Goal: Task Accomplishment & Management: Manage account settings

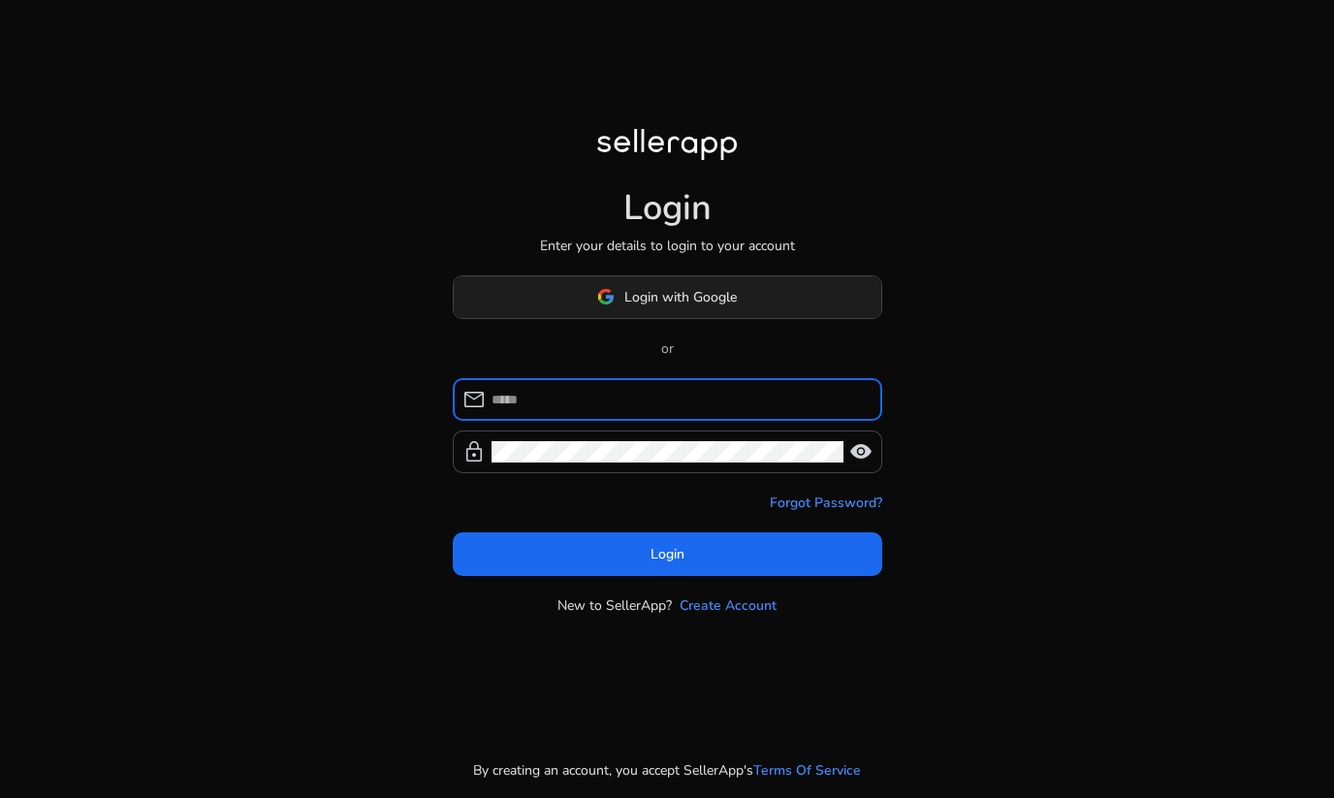
click at [569, 287] on span at bounding box center [667, 296] width 427 height 47
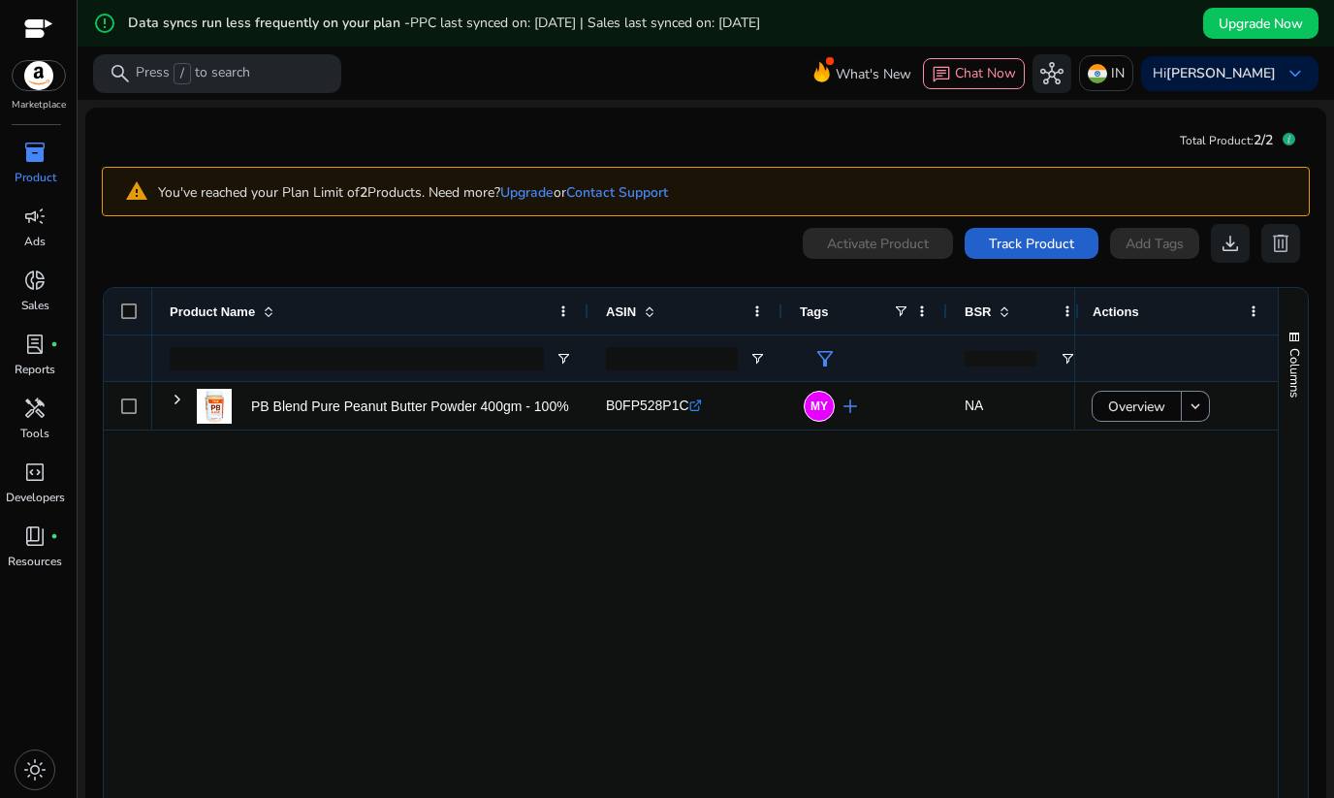
click at [1000, 250] on span "Track Product" at bounding box center [1031, 244] width 85 height 20
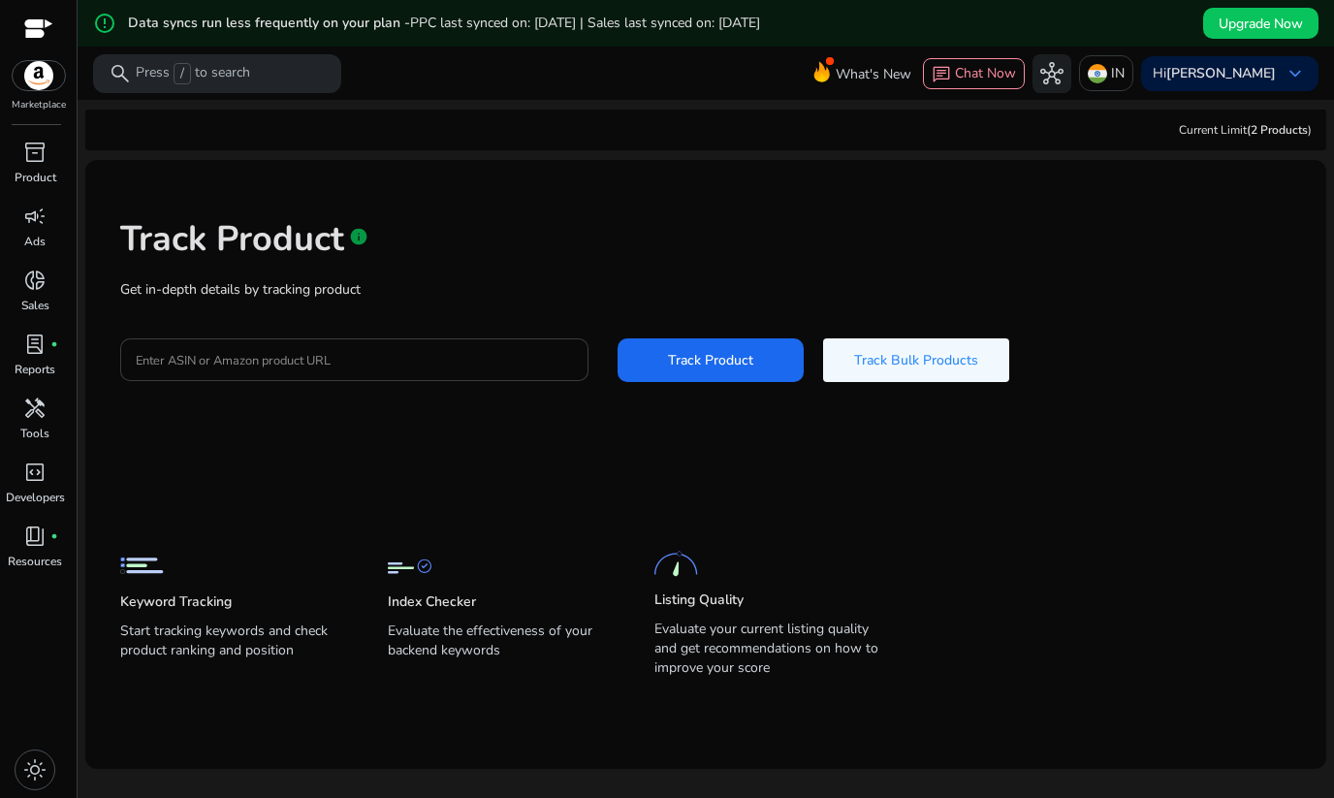
click at [477, 364] on input "Enter ASIN or Amazon product URL" at bounding box center [354, 359] width 437 height 21
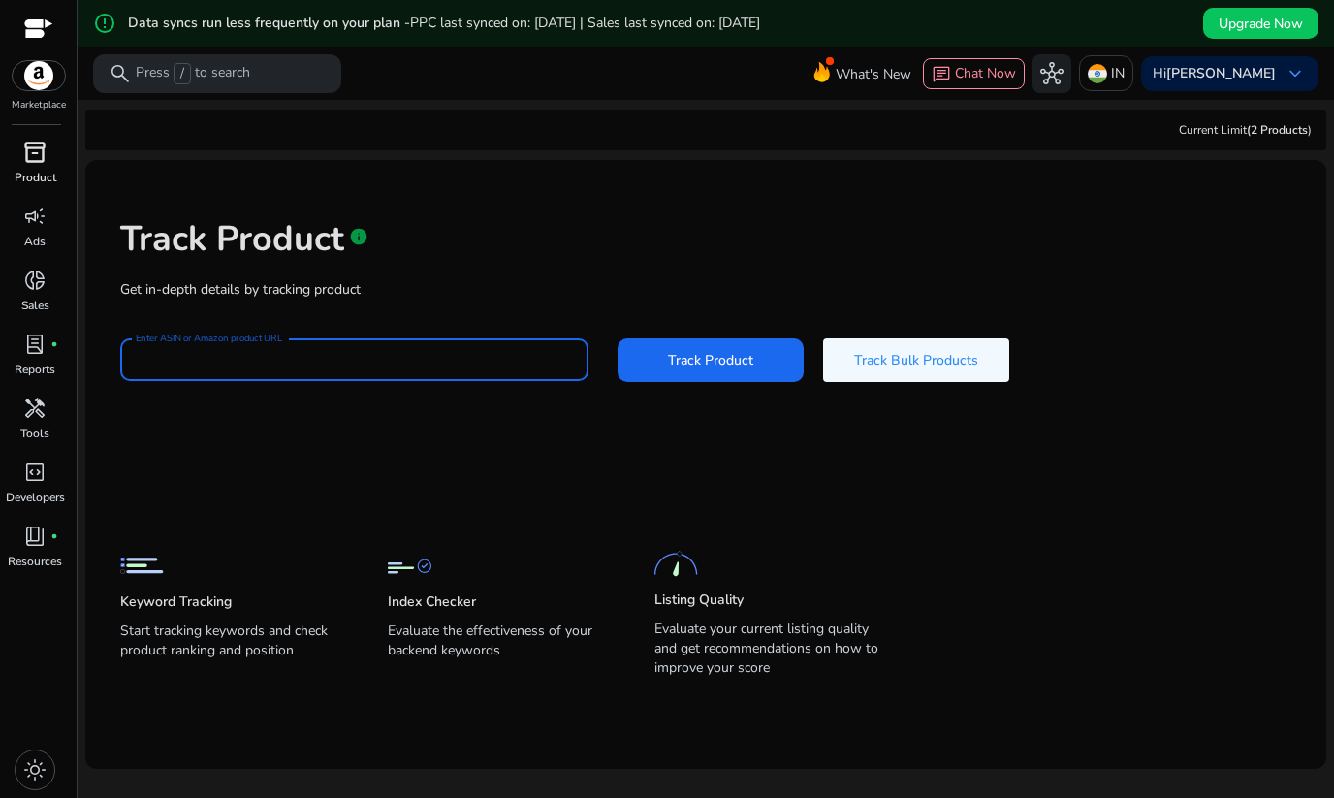
click at [34, 154] on span "inventory_2" at bounding box center [34, 152] width 23 height 23
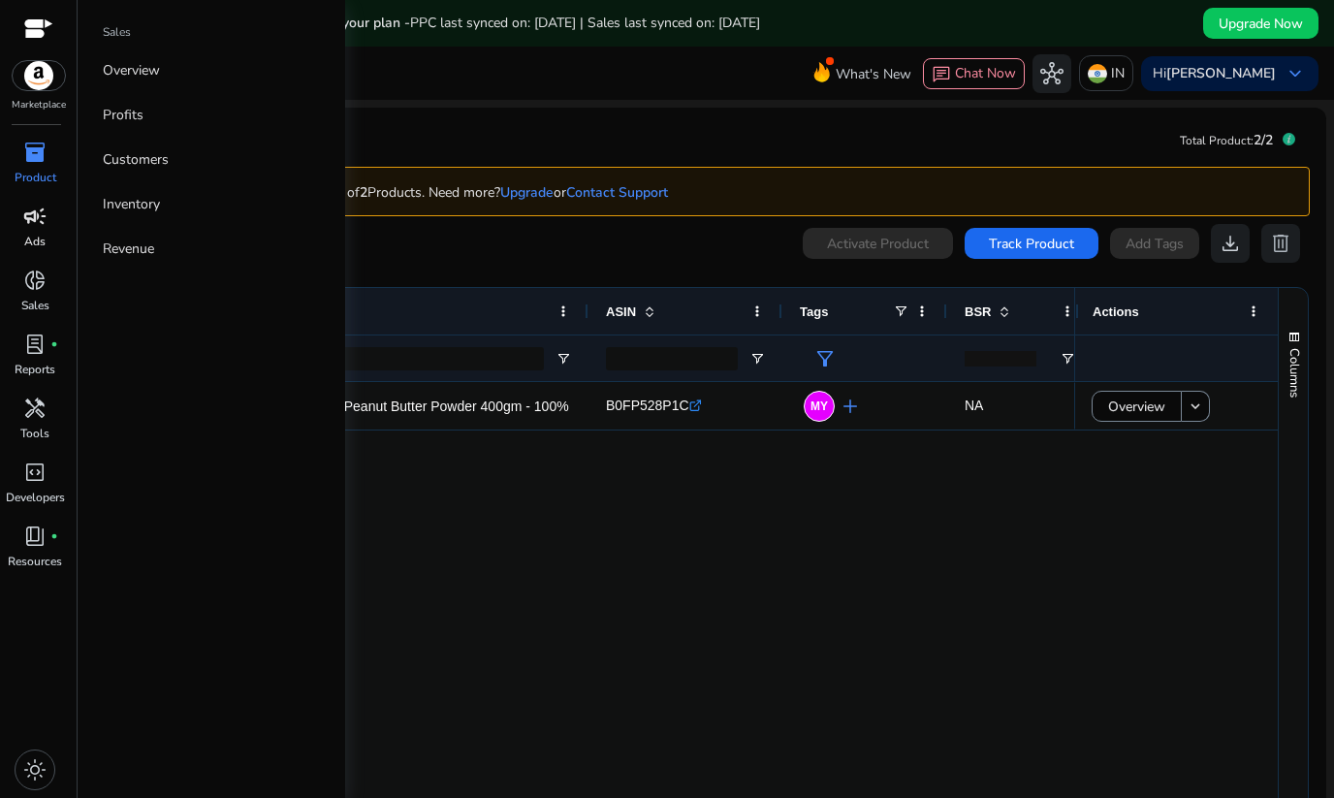
click at [36, 211] on span "campaign" at bounding box center [34, 216] width 23 height 23
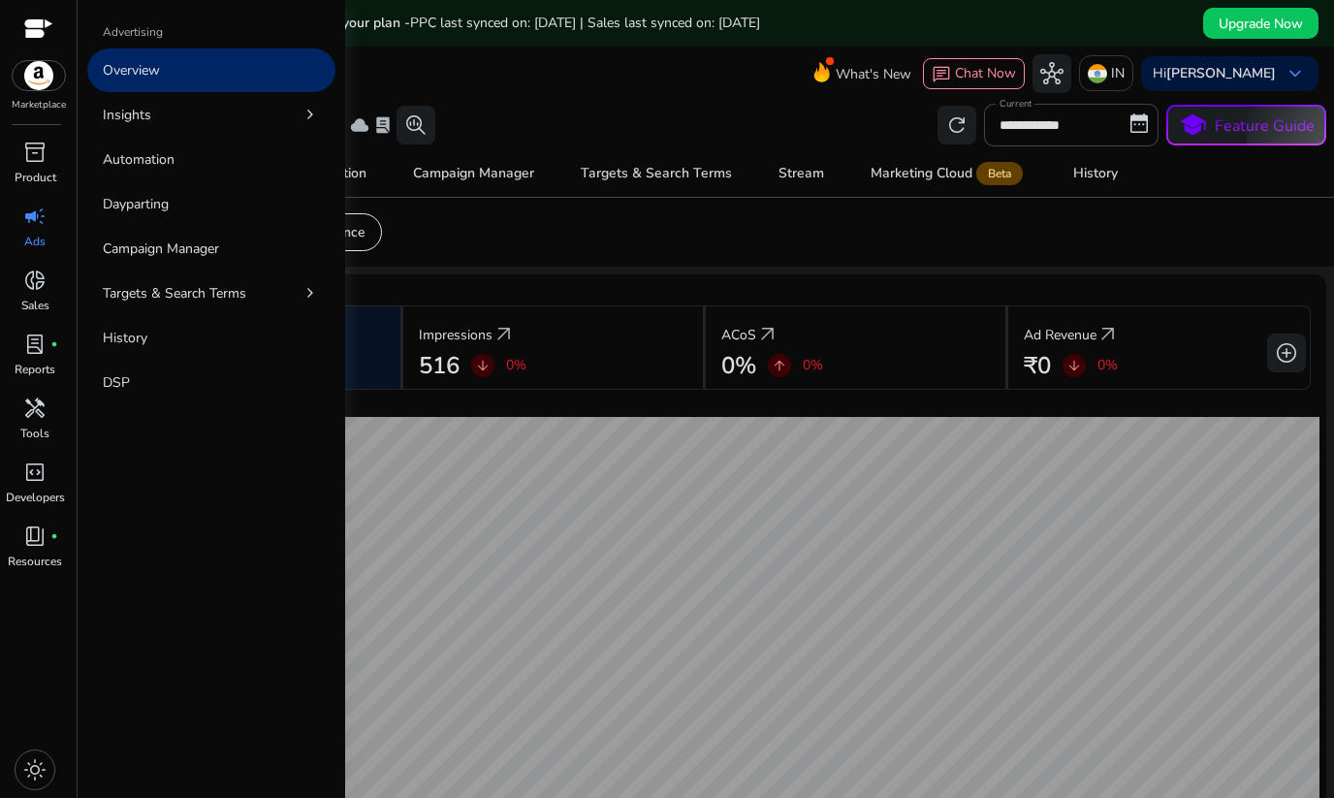
click at [144, 66] on p "Overview" at bounding box center [131, 70] width 57 height 20
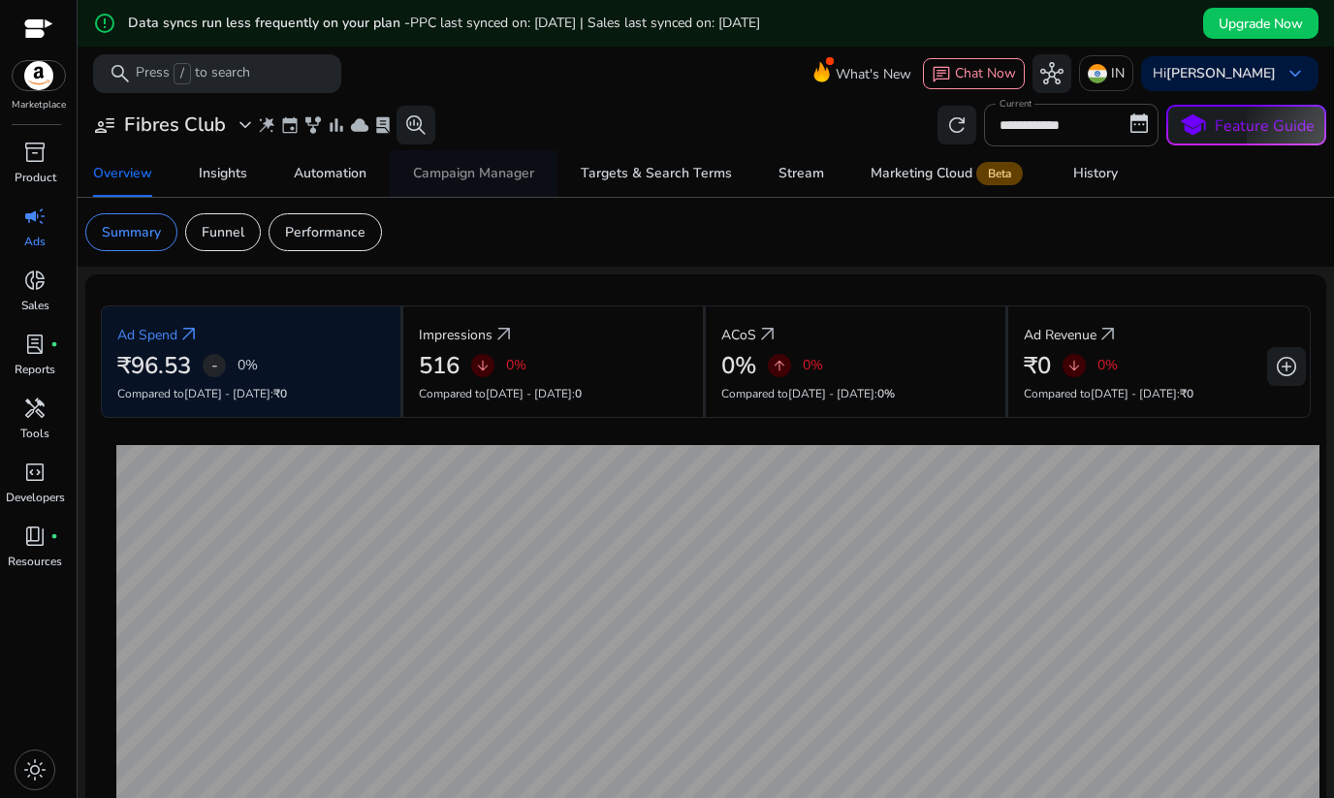
click at [481, 168] on div "Campaign Manager" at bounding box center [473, 174] width 121 height 14
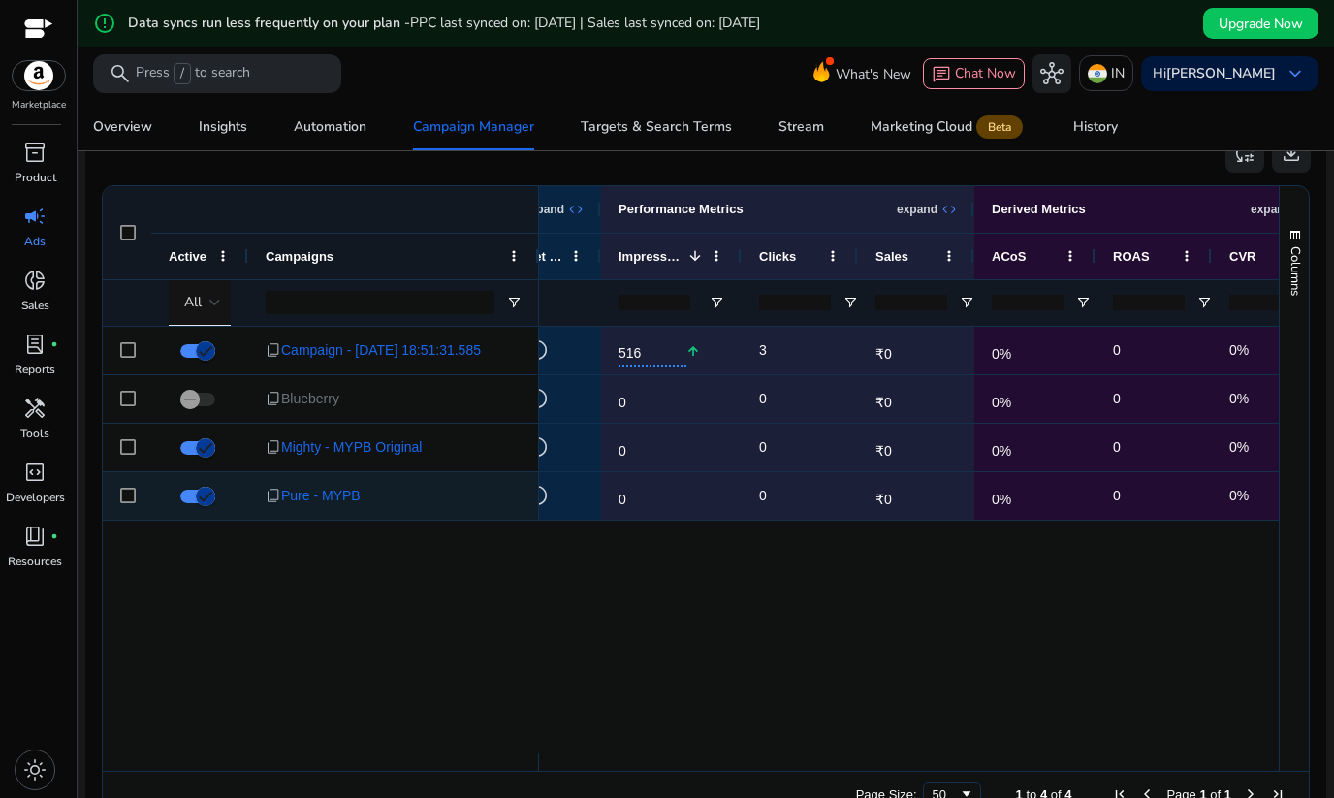
scroll to position [0, 592]
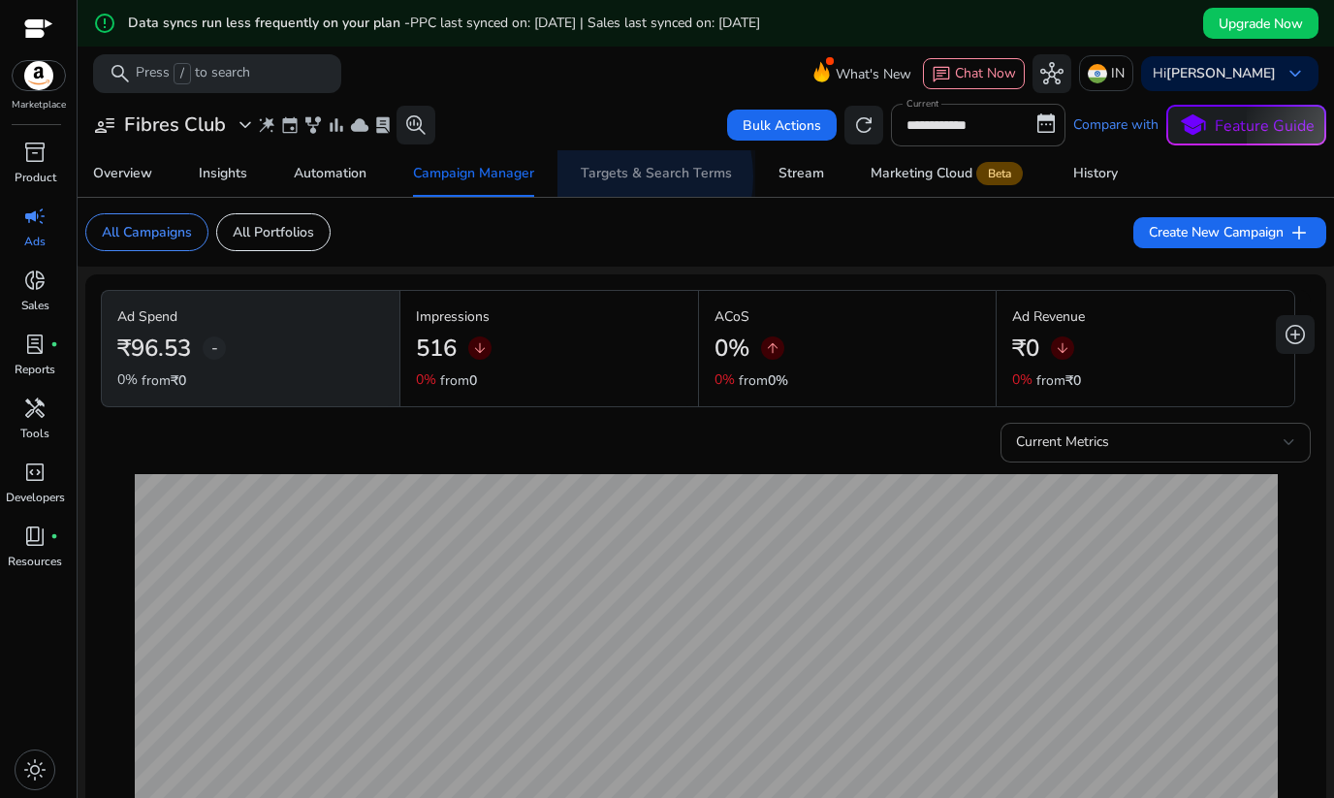
click at [618, 176] on div "Targets & Search Terms" at bounding box center [656, 174] width 151 height 14
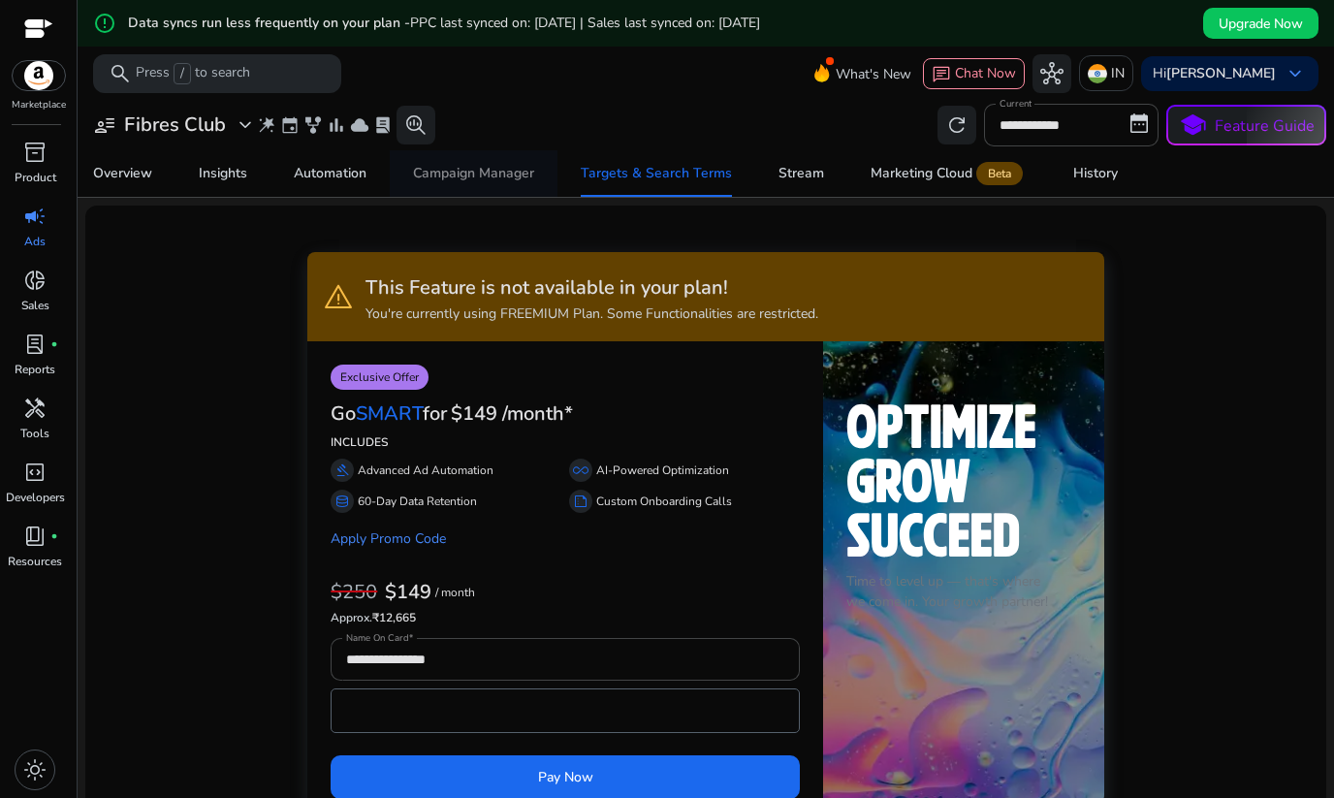
click at [491, 167] on div "Campaign Manager" at bounding box center [473, 174] width 121 height 14
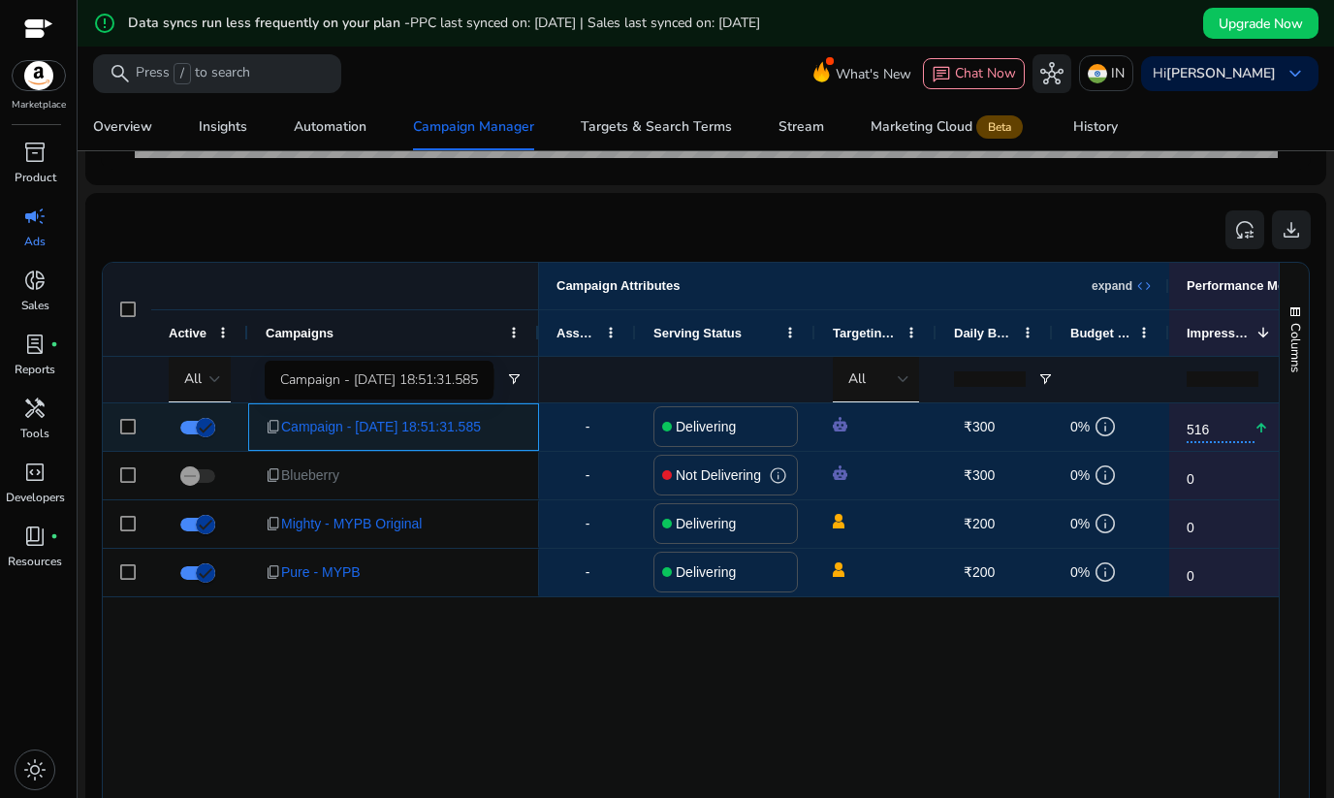
click at [432, 429] on span "Campaign - [DATE] 18:51:31.585" at bounding box center [381, 427] width 200 height 40
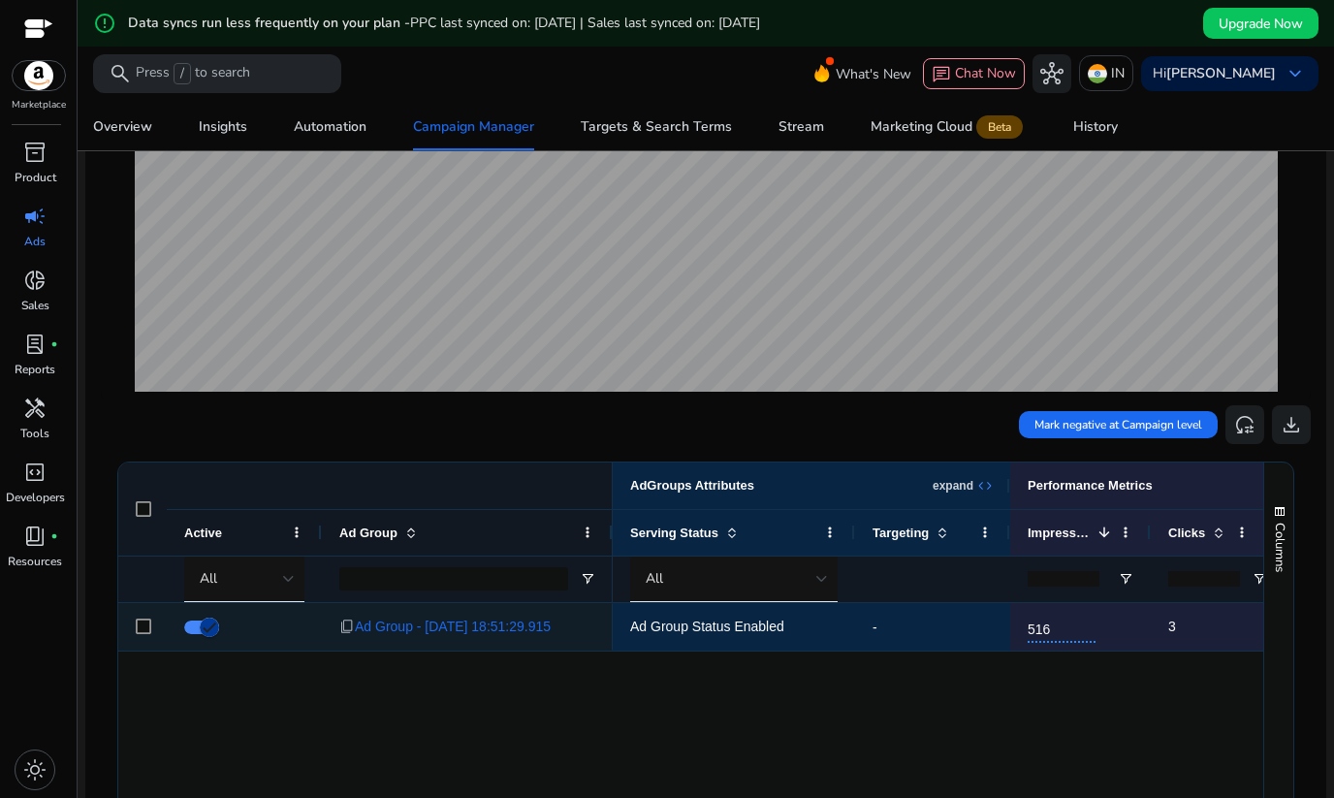
click at [738, 637] on span "Ad Group Status Enabled" at bounding box center [733, 627] width 207 height 40
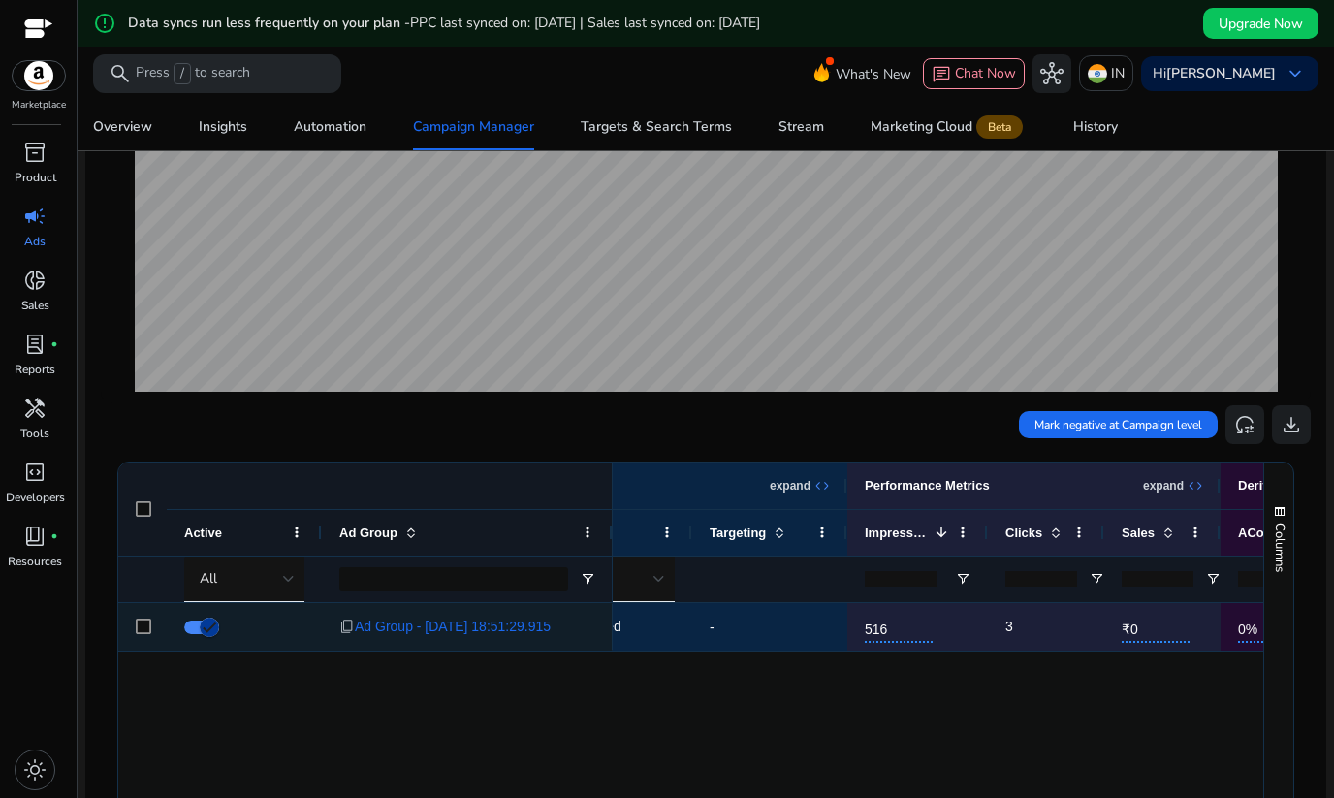
click at [878, 641] on span "516" at bounding box center [899, 626] width 68 height 33
click at [404, 623] on span "Ad Group - [DATE] 18:51:29.915" at bounding box center [453, 627] width 196 height 40
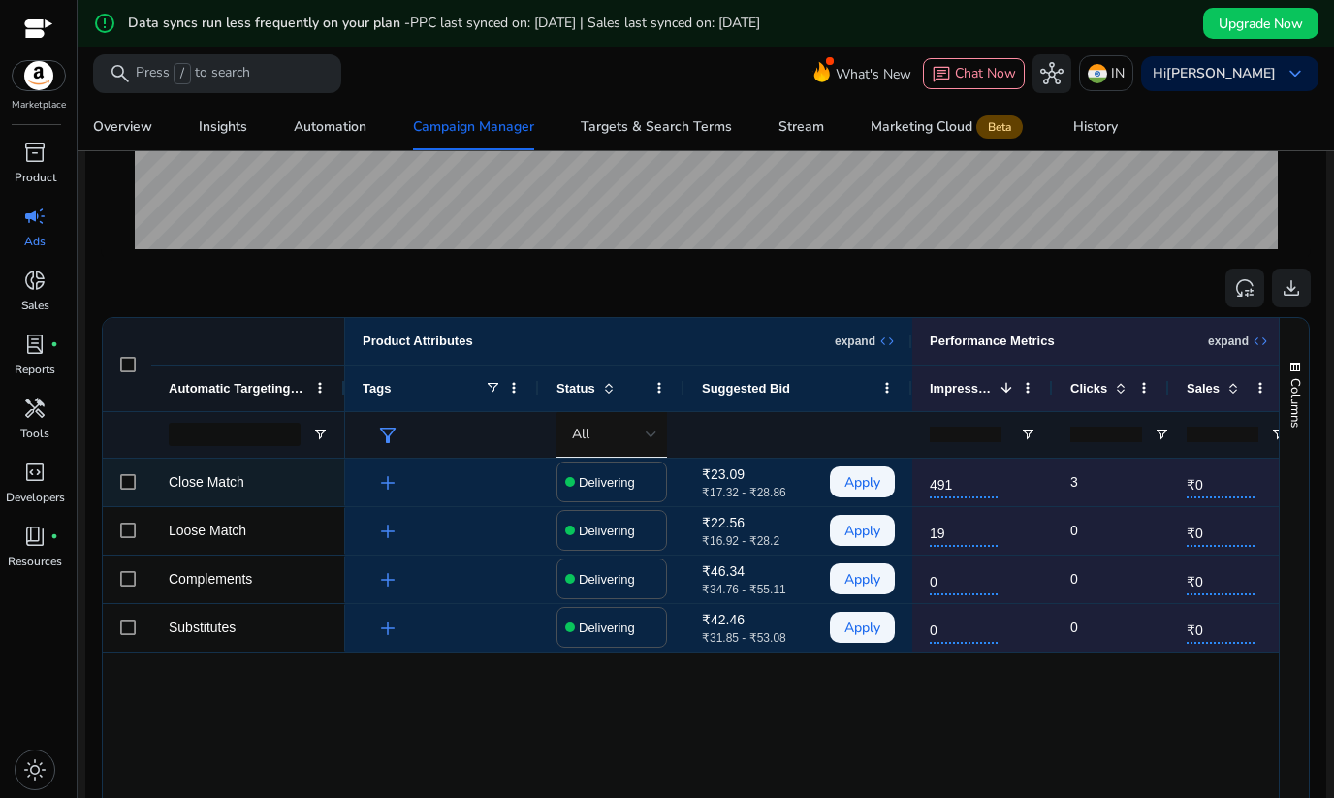
click at [384, 481] on span "add" at bounding box center [387, 482] width 23 height 23
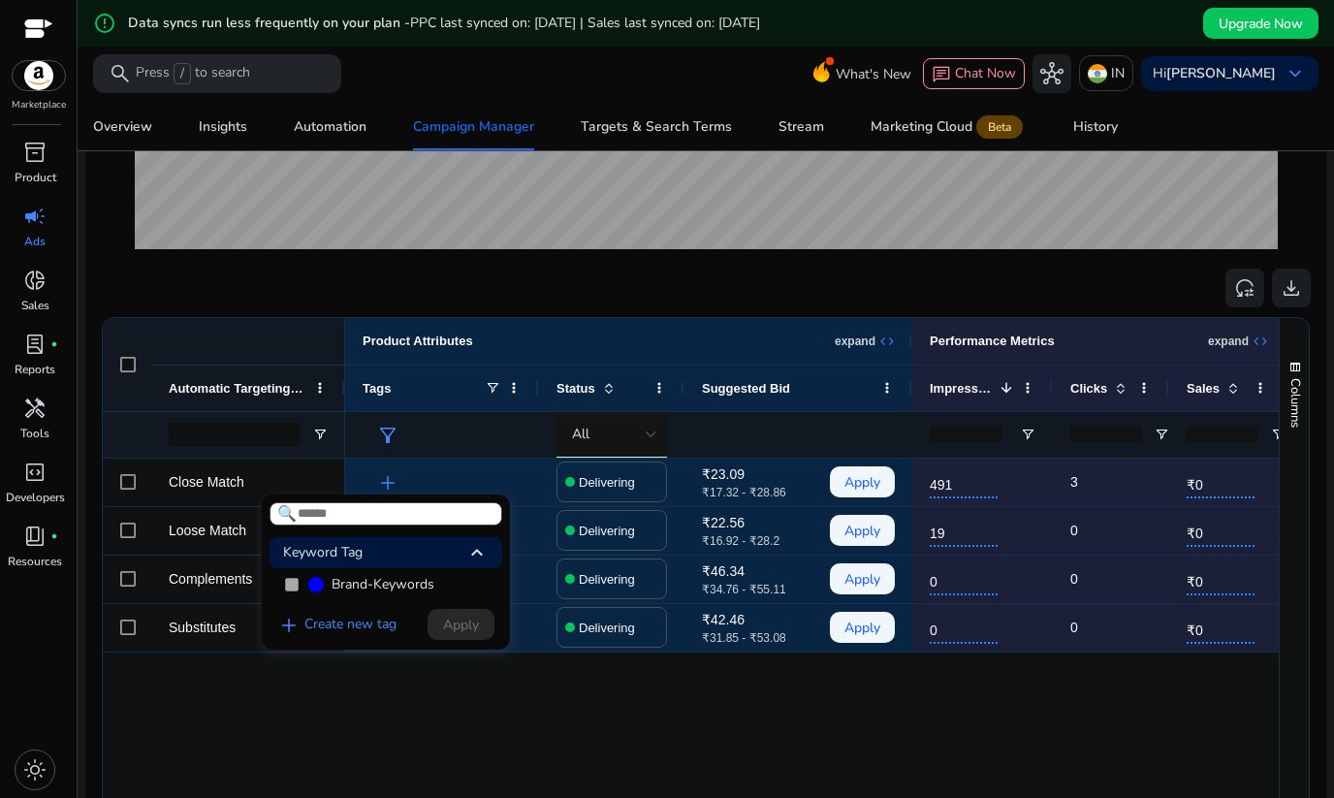
click at [618, 485] on div at bounding box center [667, 399] width 1334 height 798
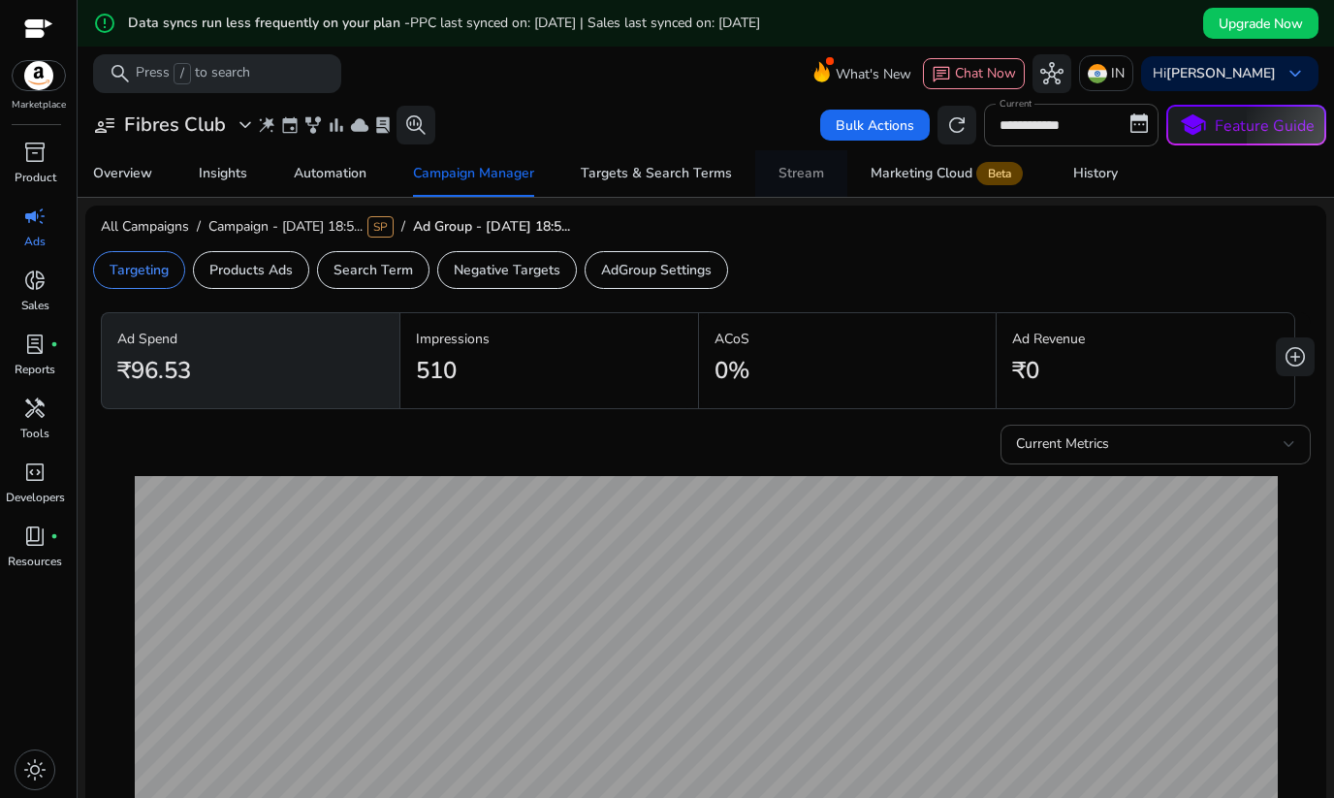
click at [817, 179] on div "Stream" at bounding box center [801, 174] width 46 height 14
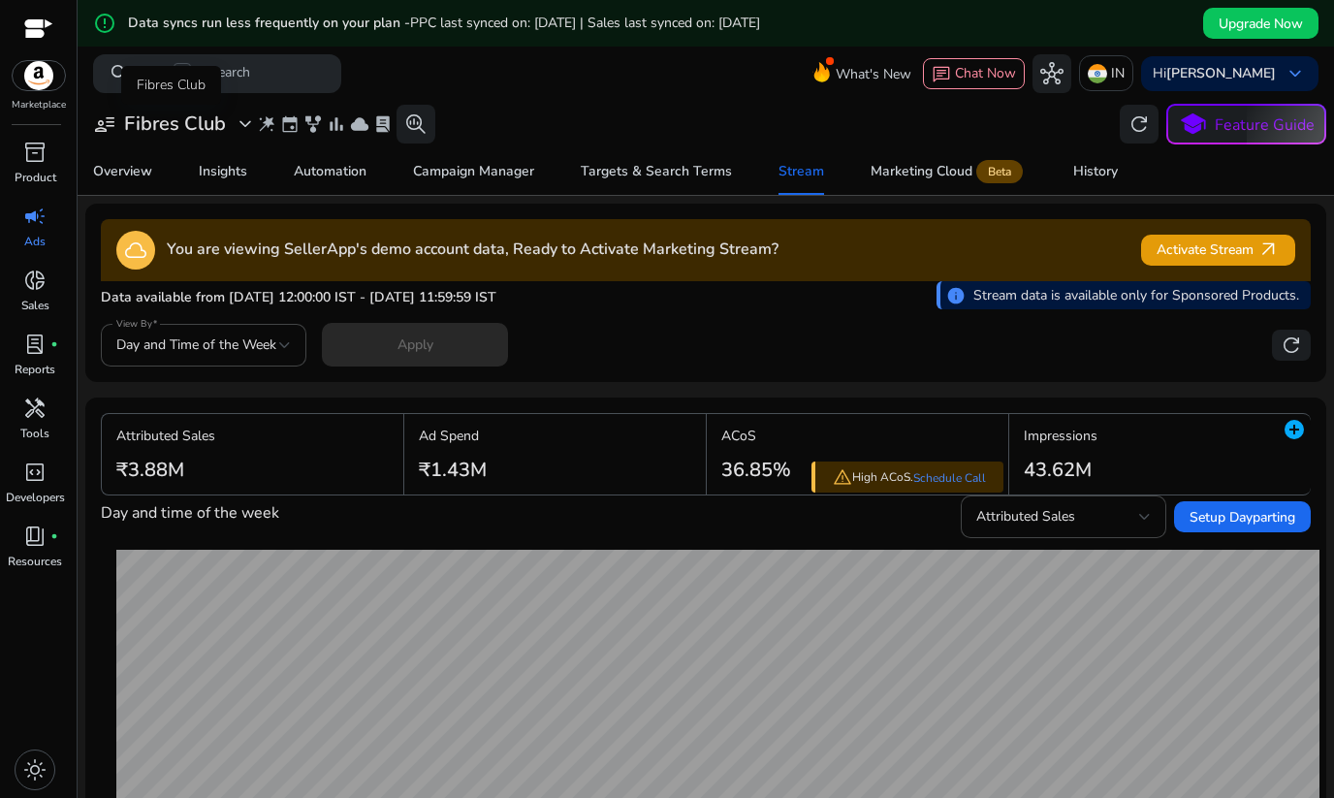
click at [242, 121] on span "expand_more" at bounding box center [245, 123] width 23 height 23
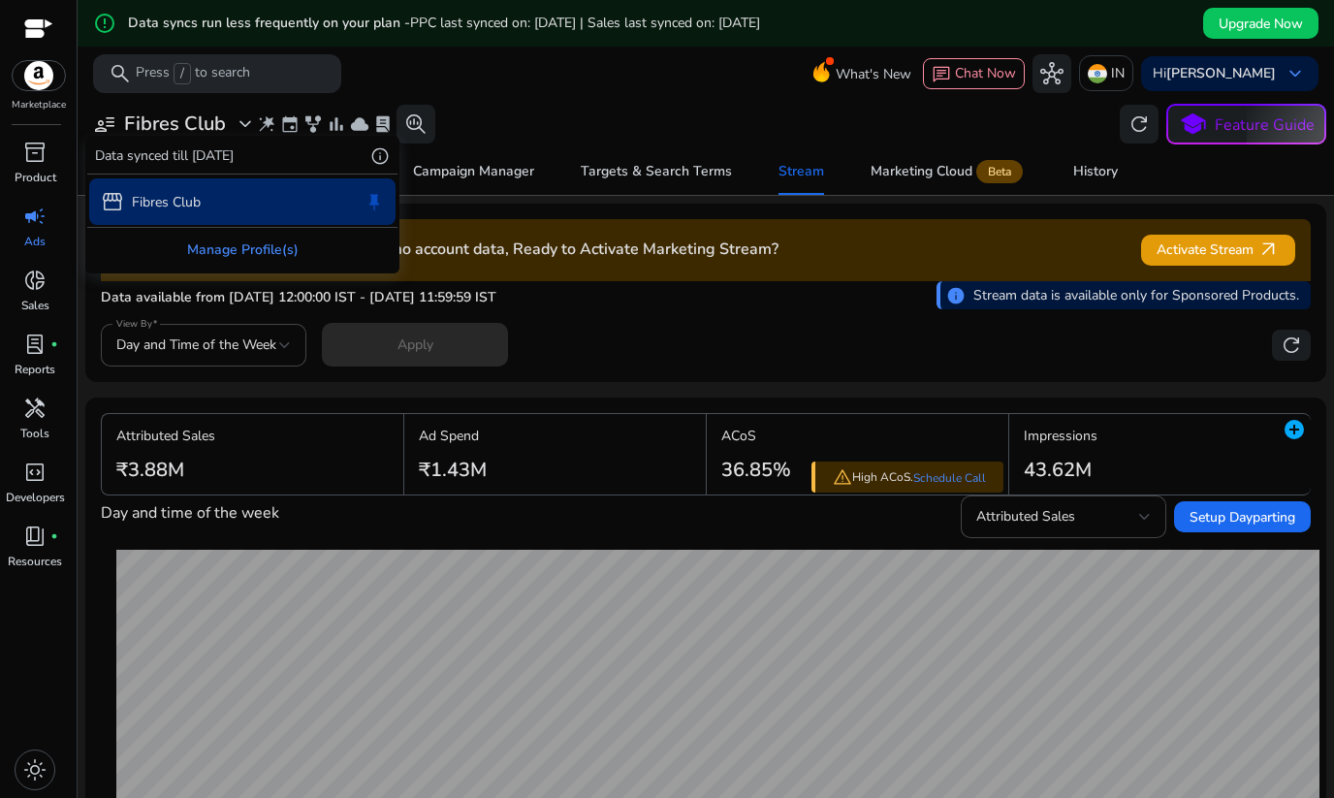
click at [265, 258] on div "Manage Profile(s)" at bounding box center [242, 250] width 310 height 44
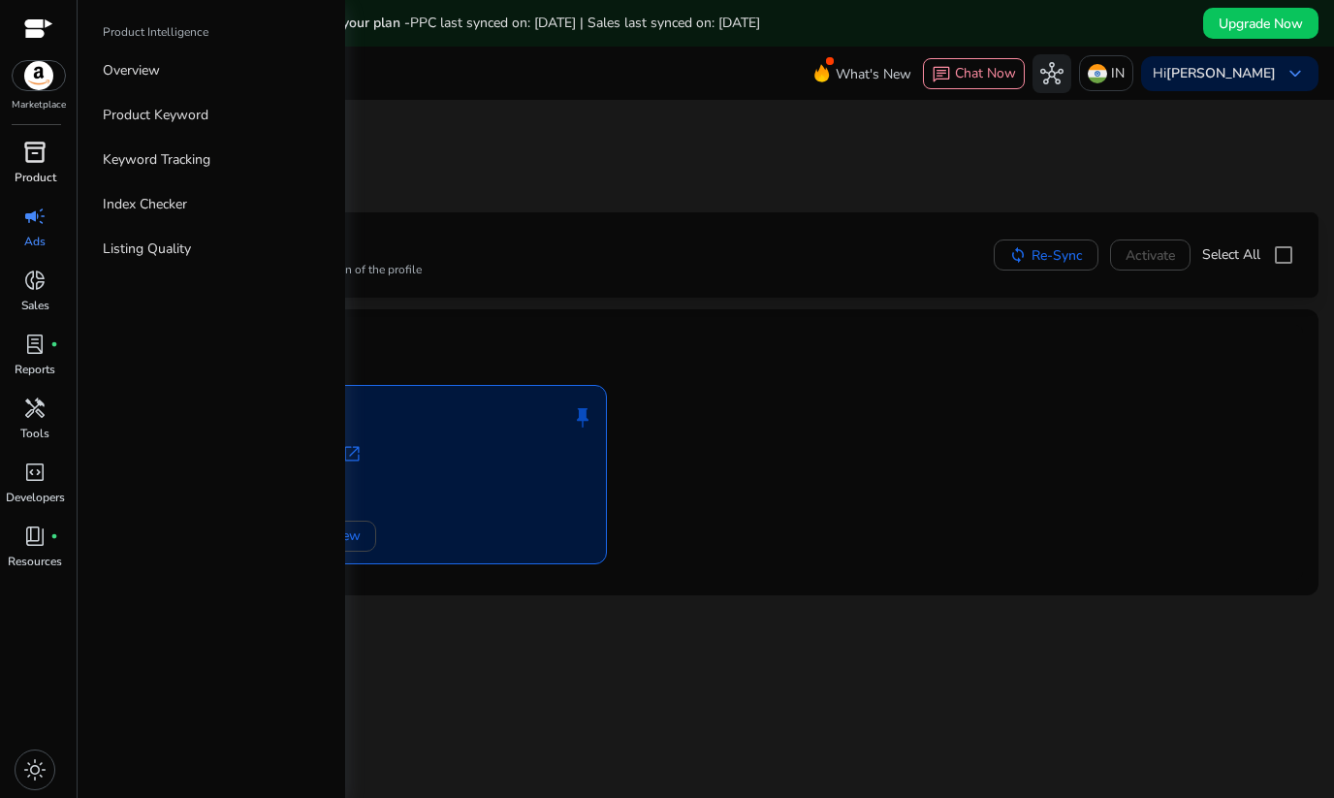
click at [41, 167] on div "inventory_2" at bounding box center [35, 152] width 54 height 31
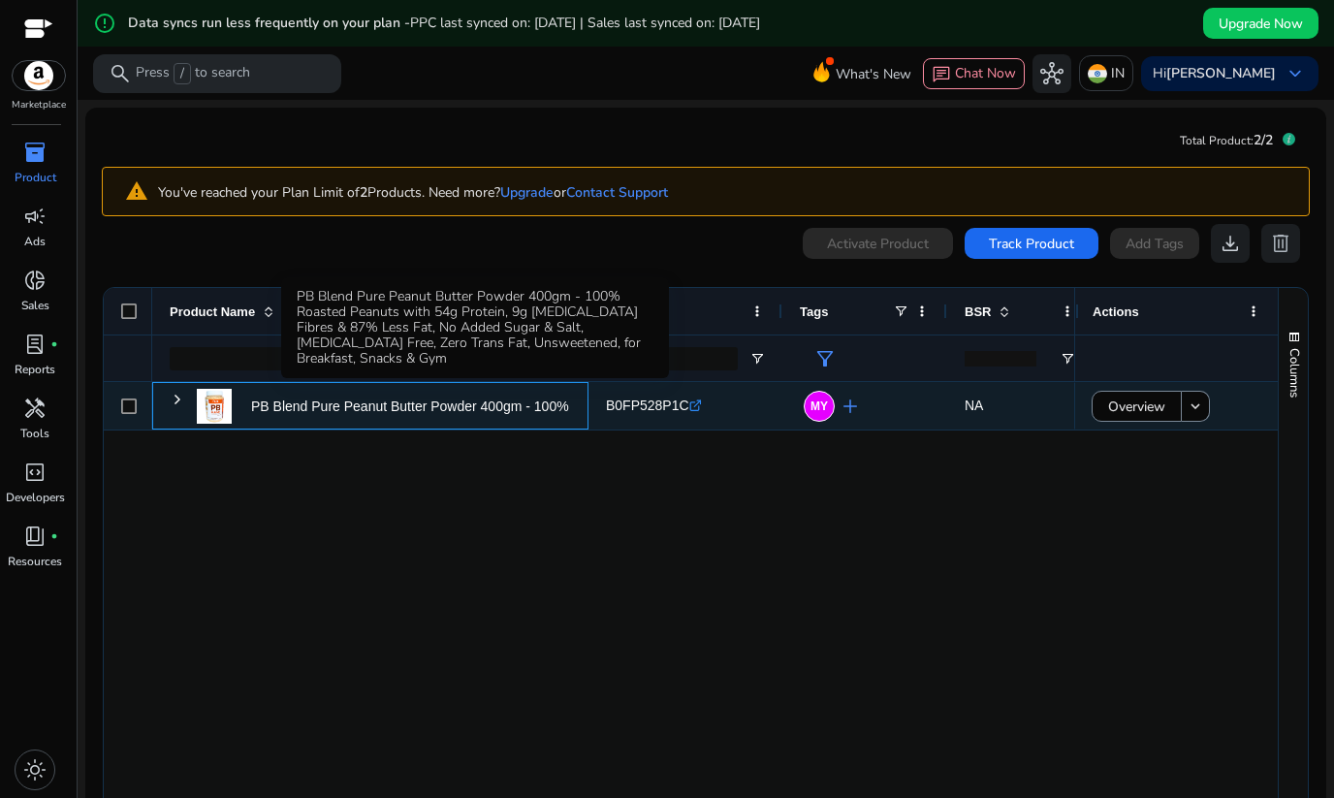
click at [439, 396] on p "PB Blend Pure Peanut Butter Powder 400gm - 100% Roasted Peanuts..." at bounding box center [469, 407] width 437 height 40
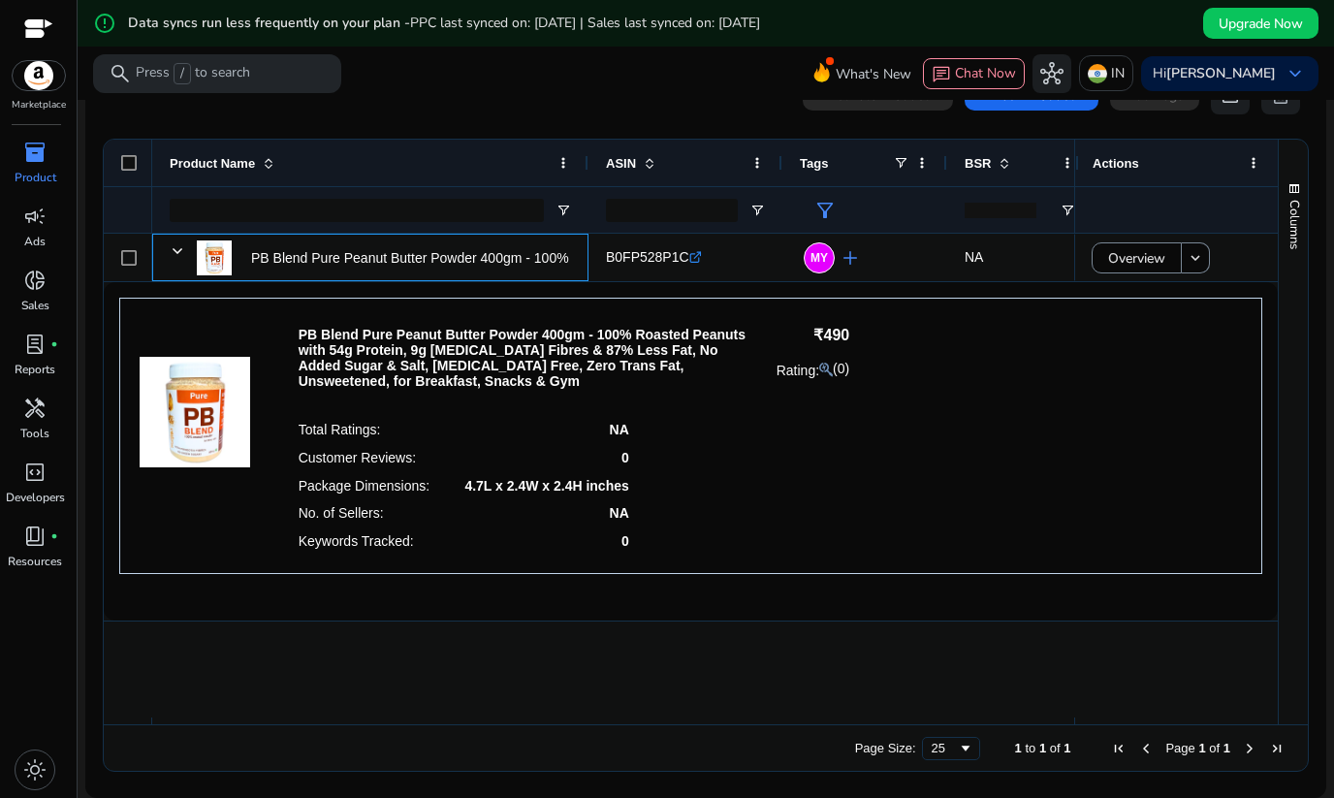
scroll to position [147, 0]
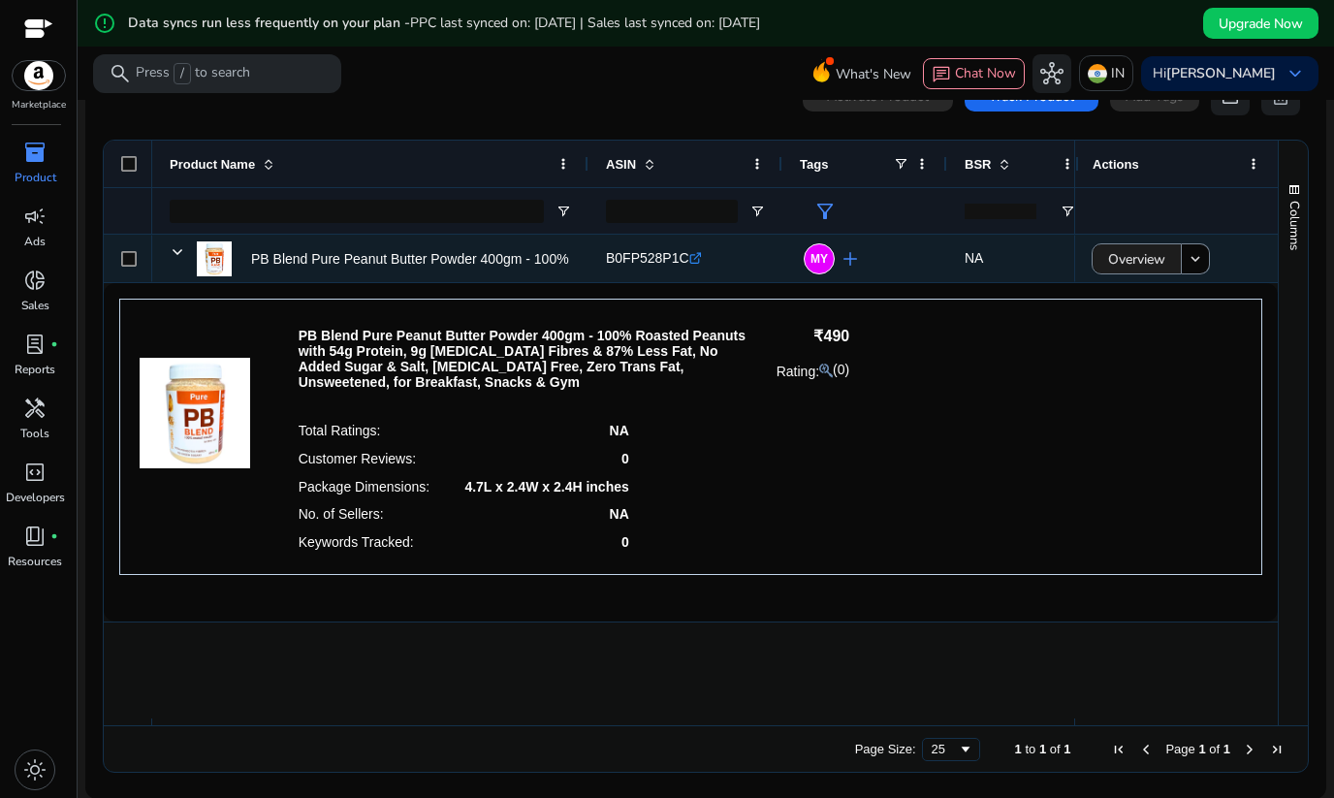
click at [1115, 257] on span "Overview" at bounding box center [1136, 259] width 57 height 40
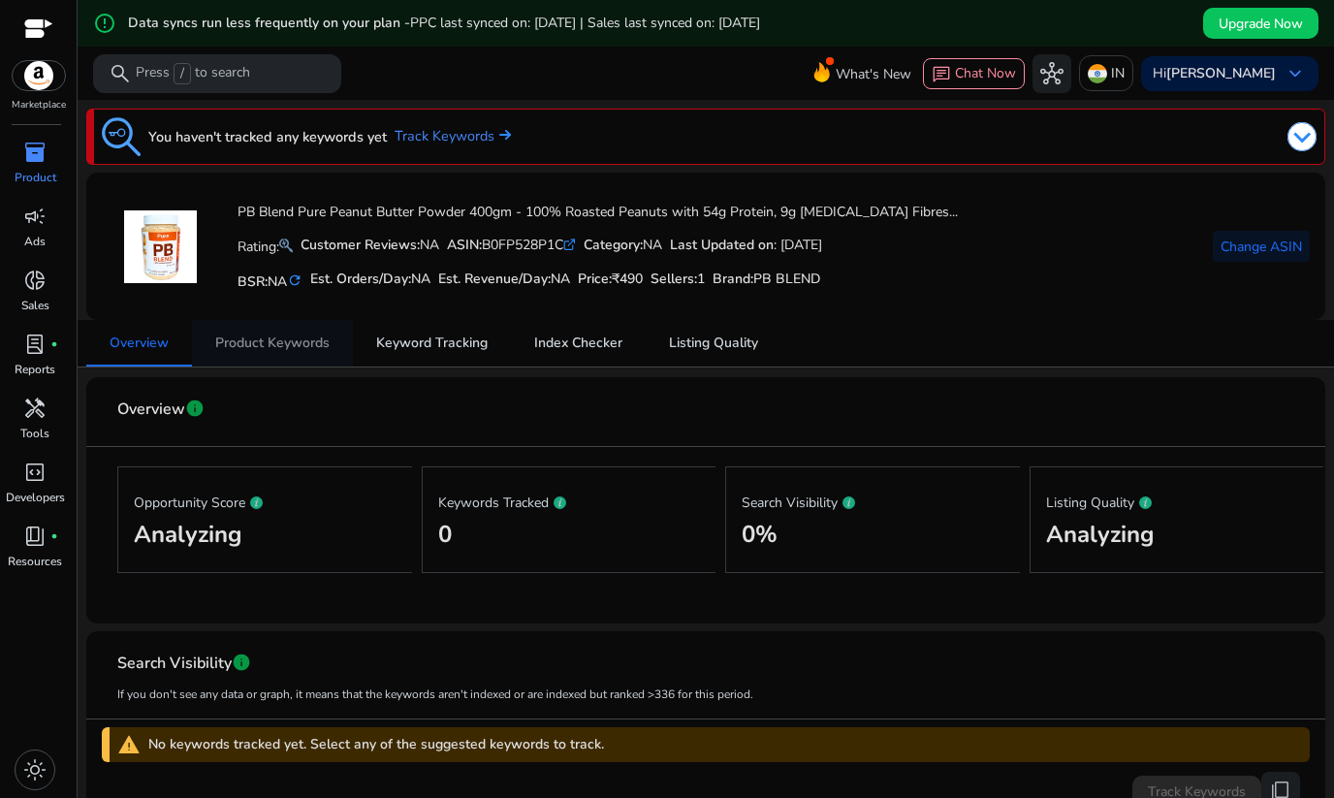
click at [270, 350] on span "Product Keywords" at bounding box center [272, 343] width 114 height 14
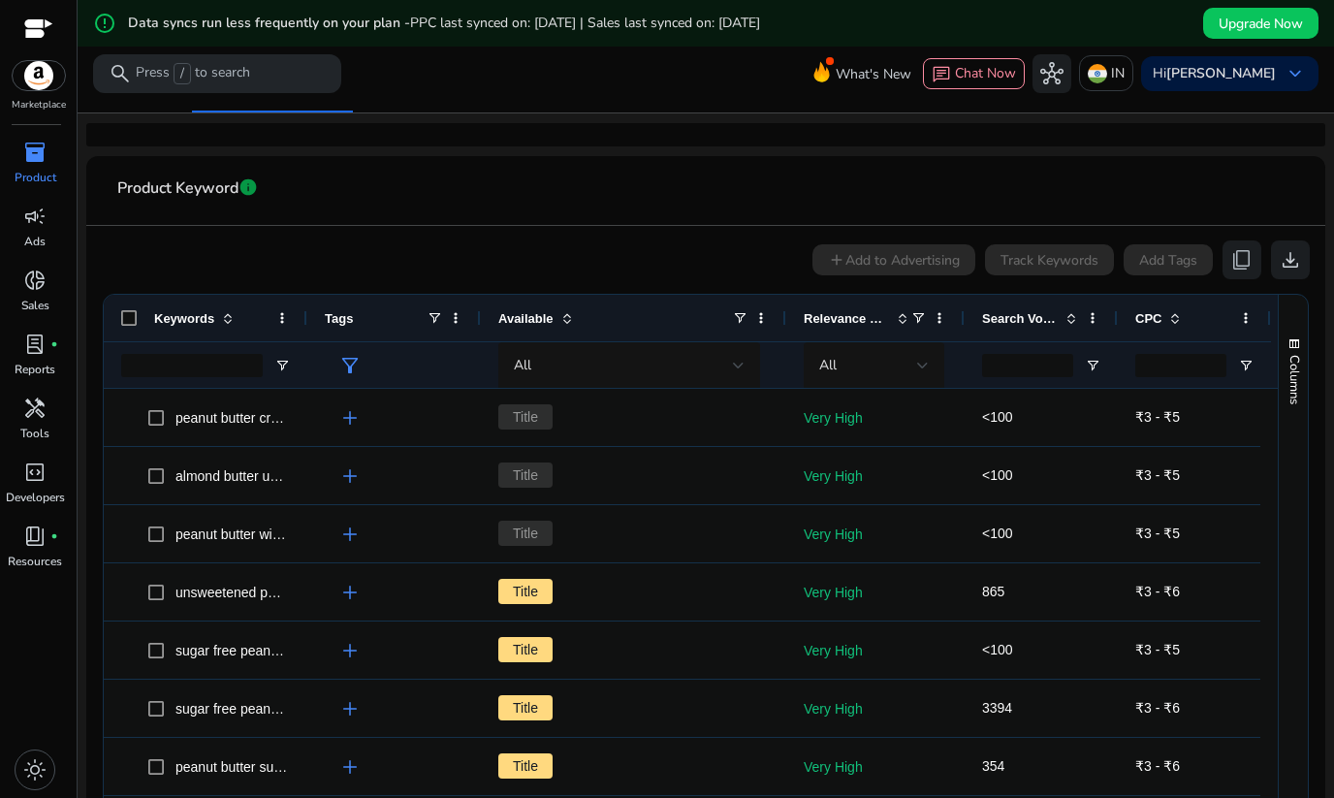
scroll to position [290, 0]
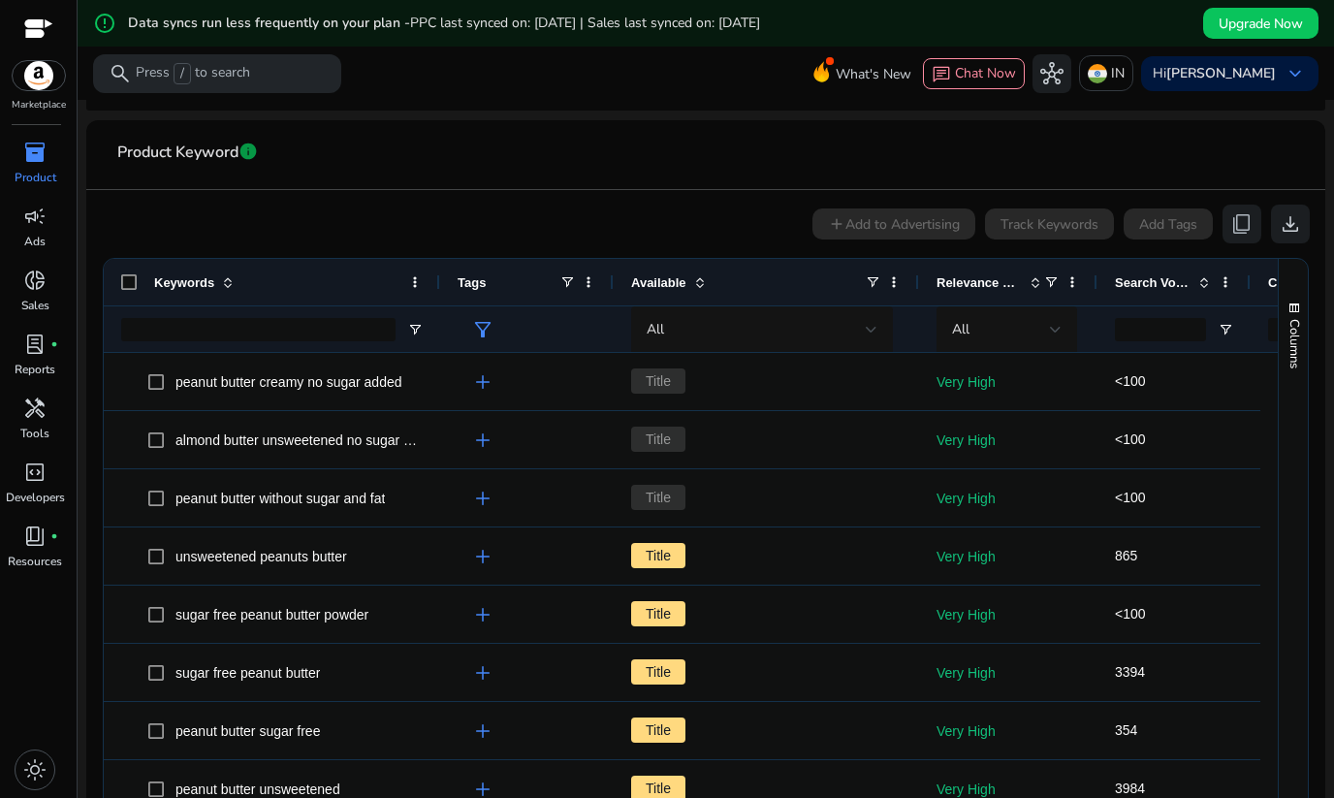
drag, startPoint x: 302, startPoint y: 278, endPoint x: 435, endPoint y: 300, distance: 134.5
click at [435, 300] on div at bounding box center [439, 282] width 8 height 47
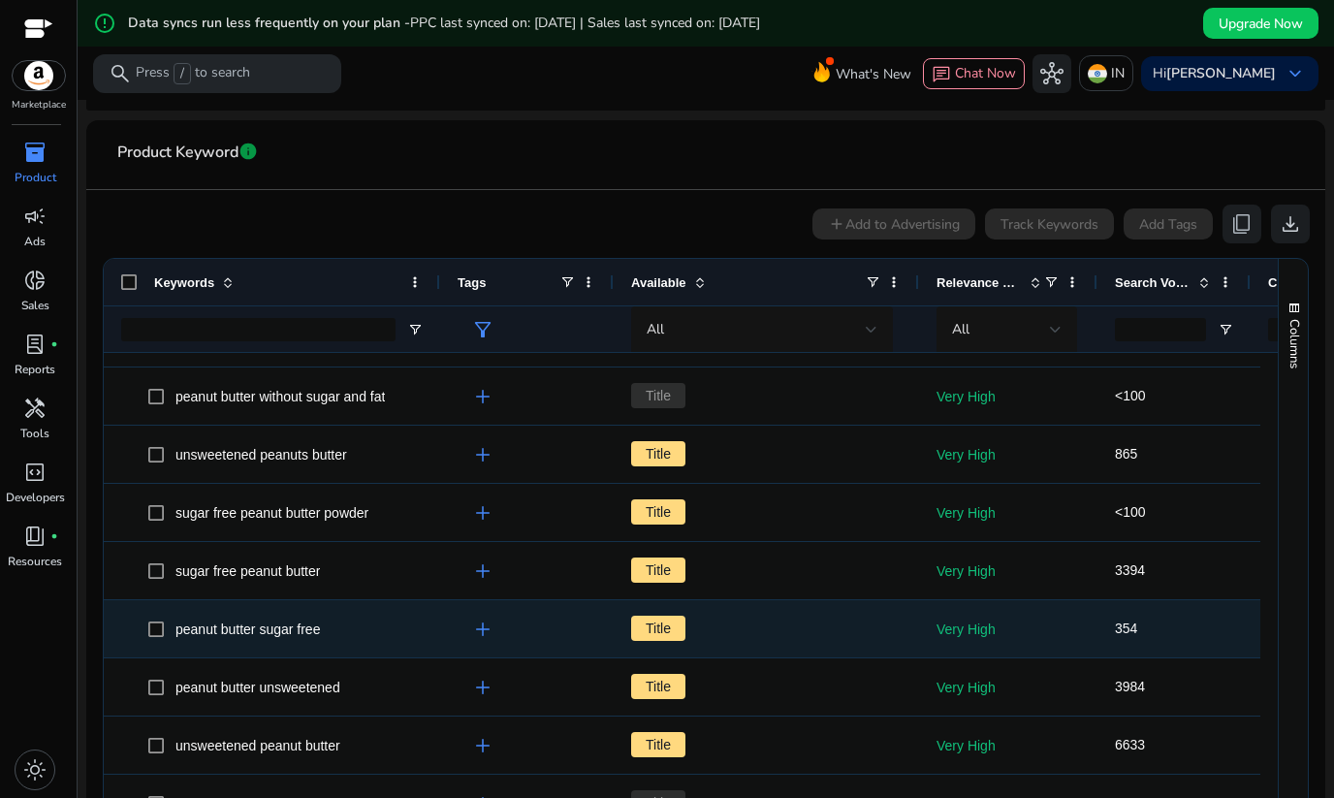
scroll to position [95, 0]
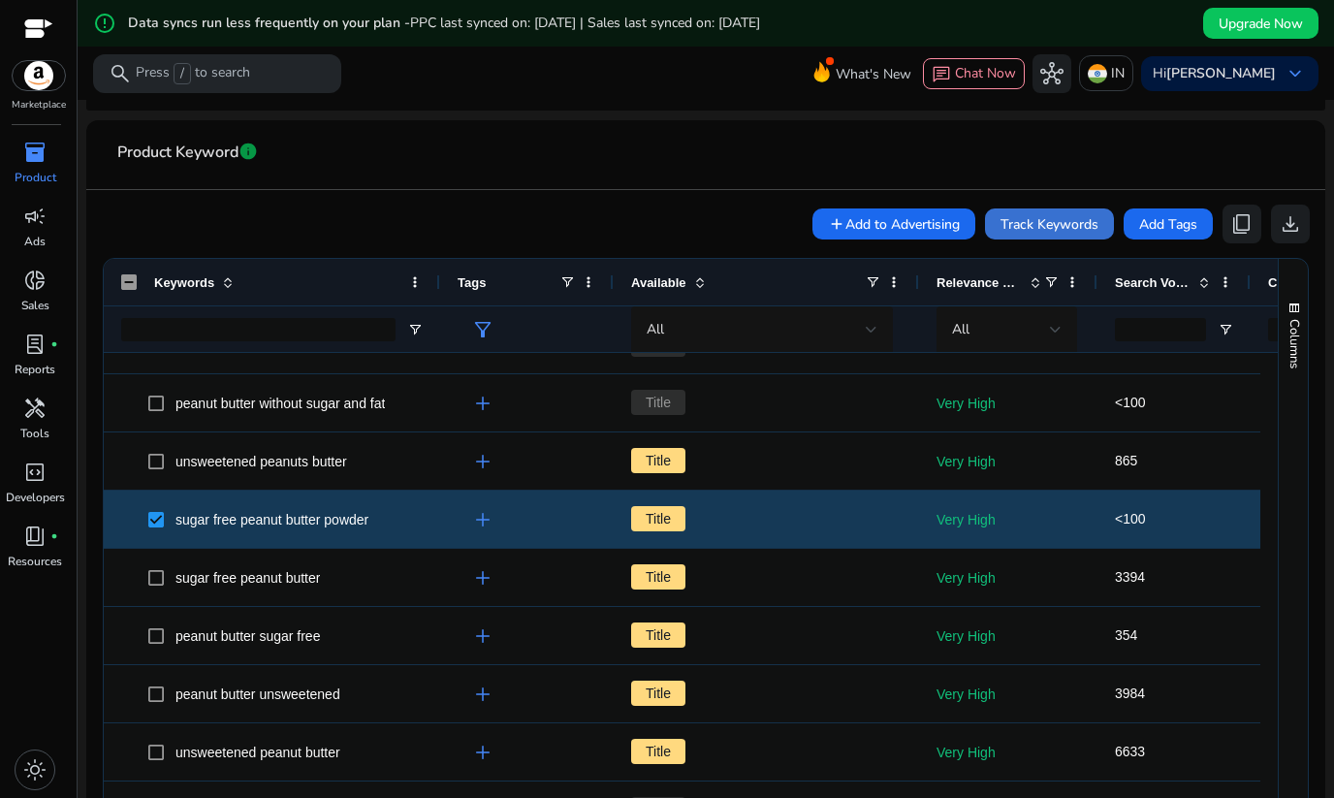
click at [1091, 224] on span "Track Keywords" at bounding box center [1049, 224] width 98 height 20
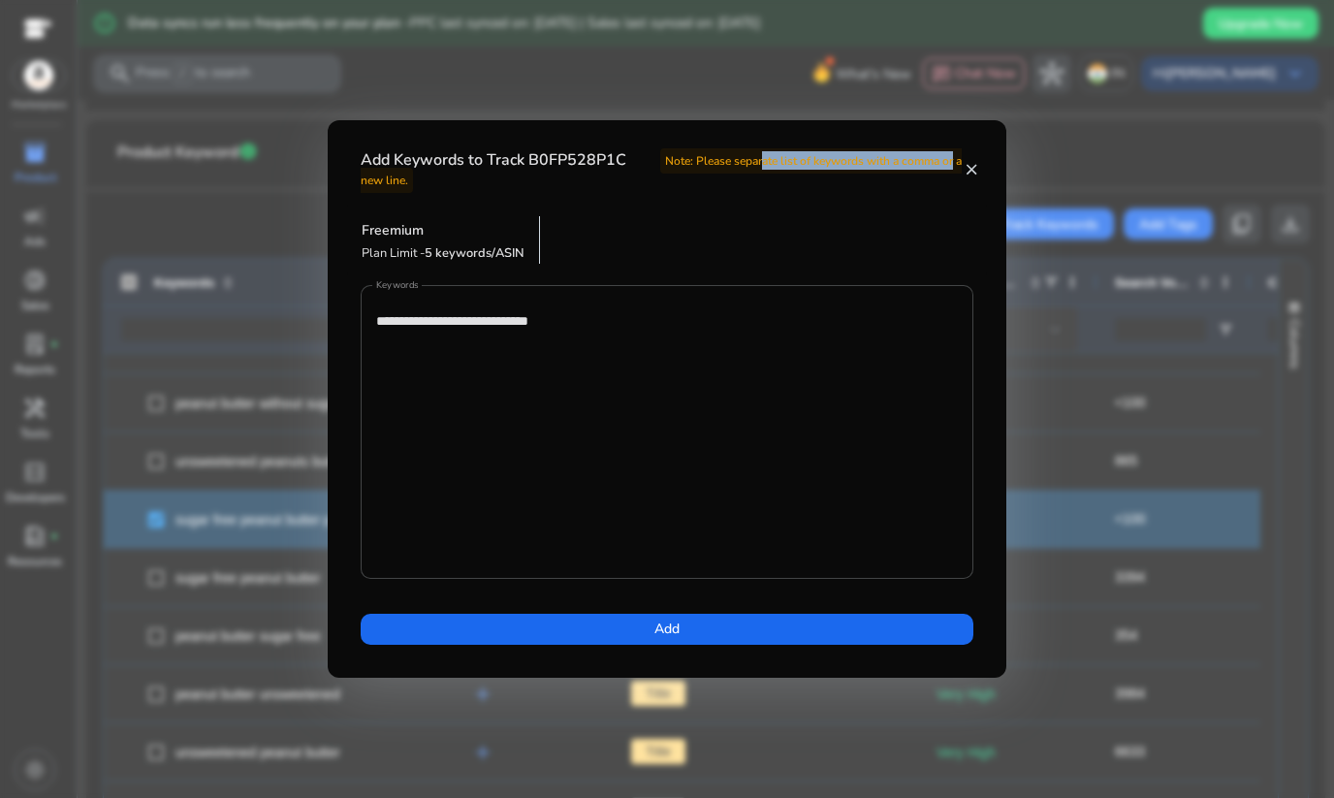
drag, startPoint x: 765, startPoint y: 160, endPoint x: 961, endPoint y: 158, distance: 195.8
click at [961, 158] on span "Note: Please separate list of keywords with a comma or a new line." at bounding box center [661, 170] width 601 height 44
drag, startPoint x: 961, startPoint y: 158, endPoint x: 748, endPoint y: 162, distance: 212.3
click at [748, 162] on span "Note: Please separate list of keywords with a comma or a new line." at bounding box center [661, 170] width 601 height 44
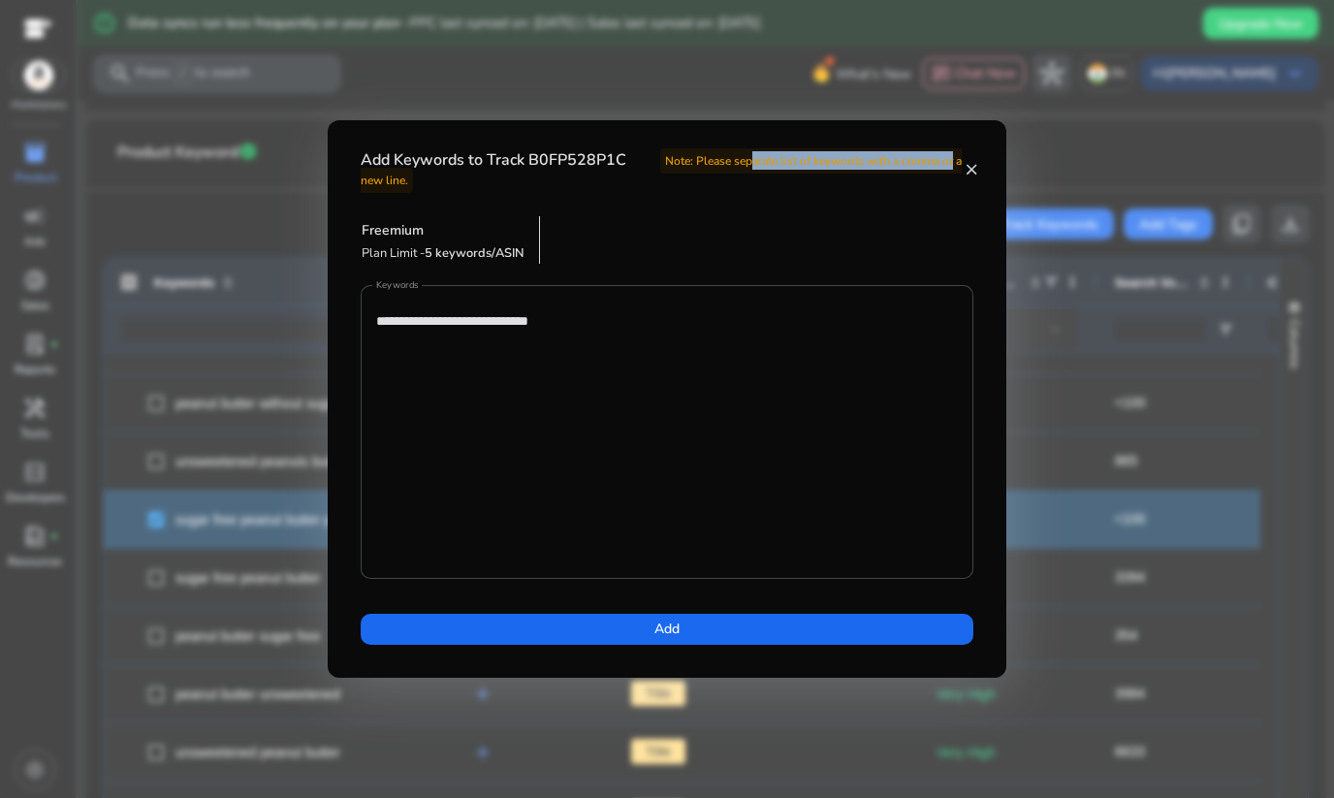
click at [748, 162] on span "Note: Please separate list of keywords with a comma or a new line." at bounding box center [661, 170] width 601 height 44
click at [971, 171] on mat-icon "close" at bounding box center [971, 169] width 16 height 17
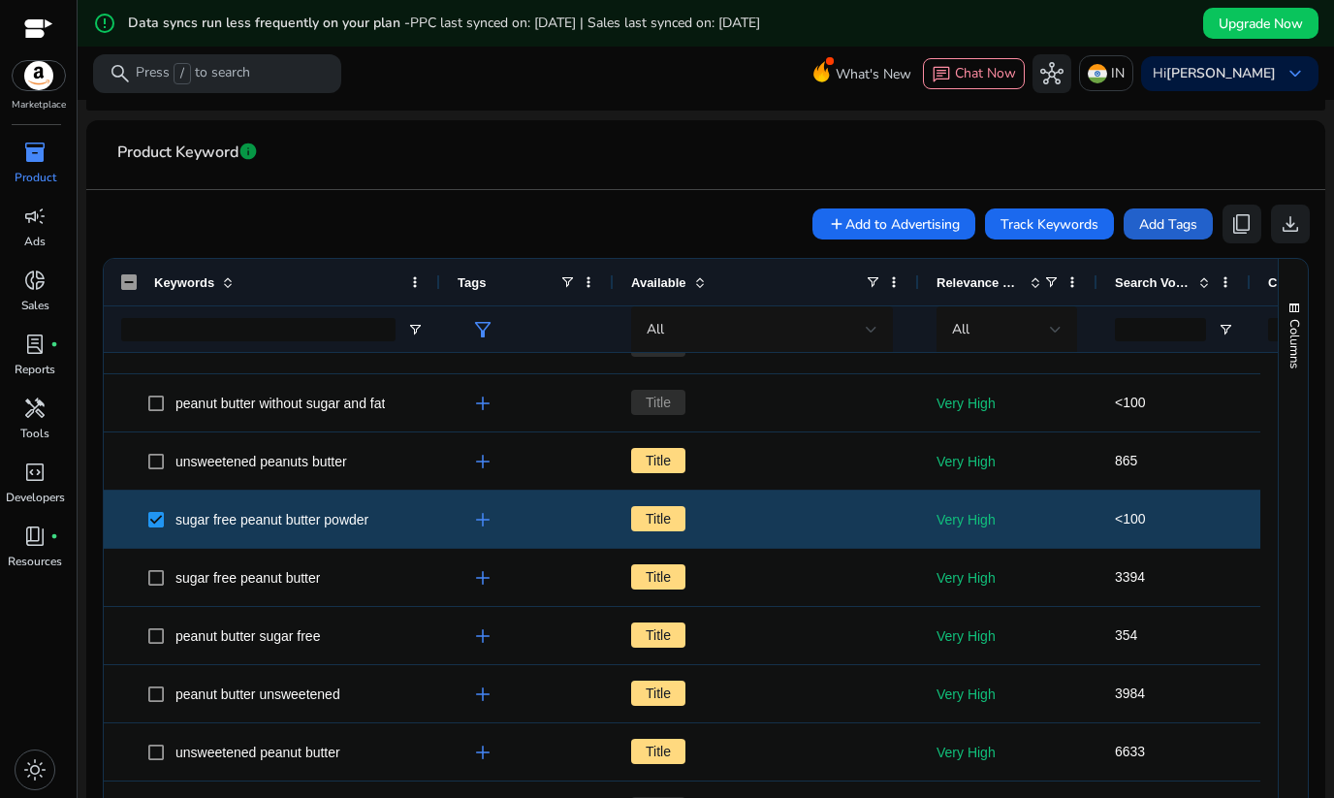
click at [1183, 226] on span "Add Tags" at bounding box center [1168, 224] width 58 height 20
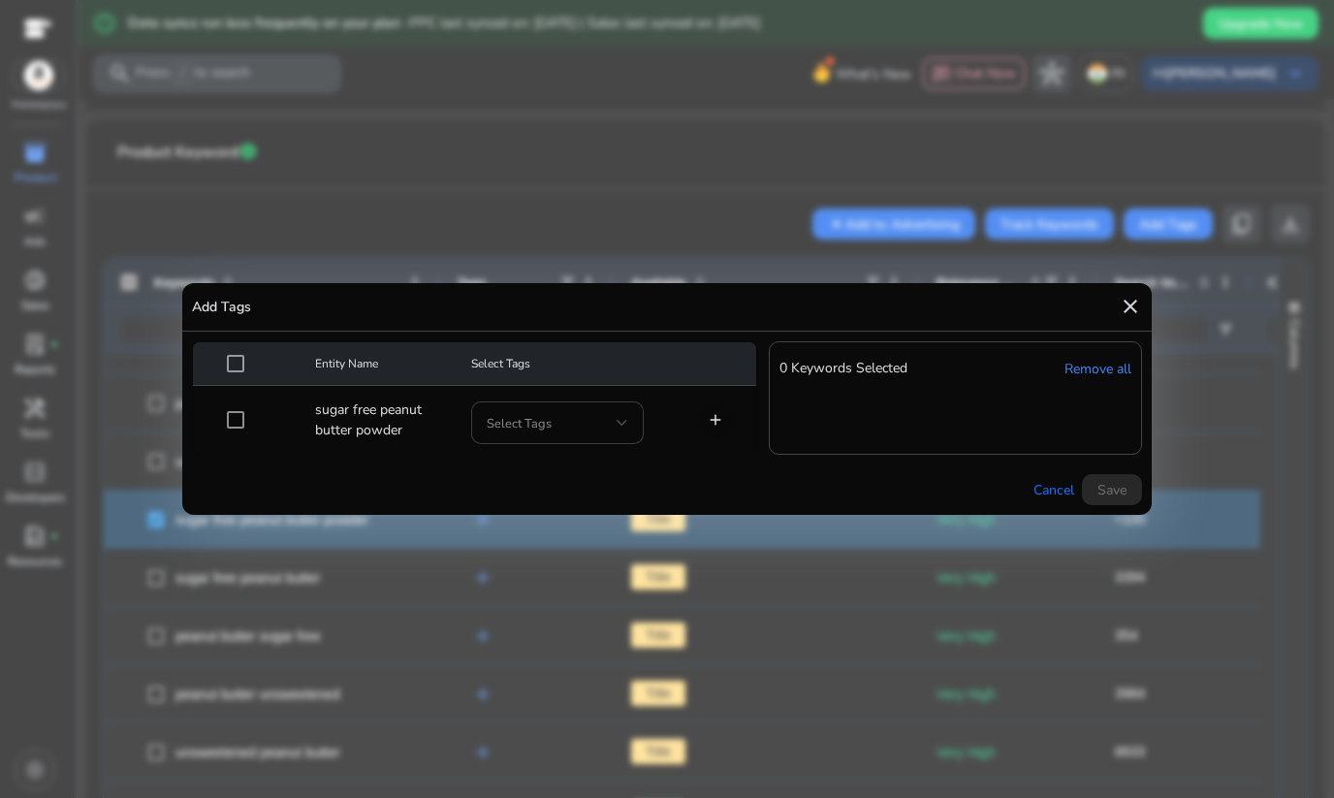
click at [619, 425] on div at bounding box center [623, 423] width 12 height 8
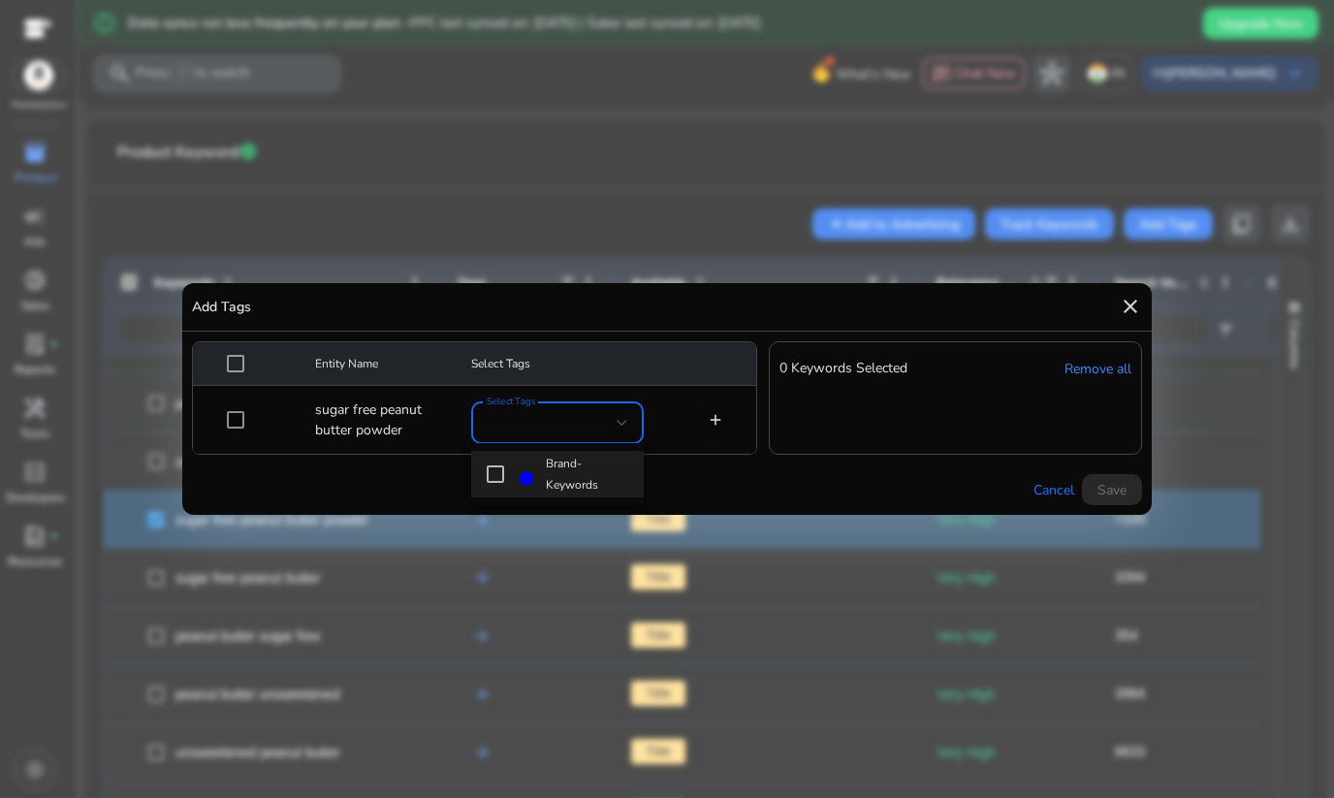
click at [698, 490] on div at bounding box center [667, 399] width 1334 height 798
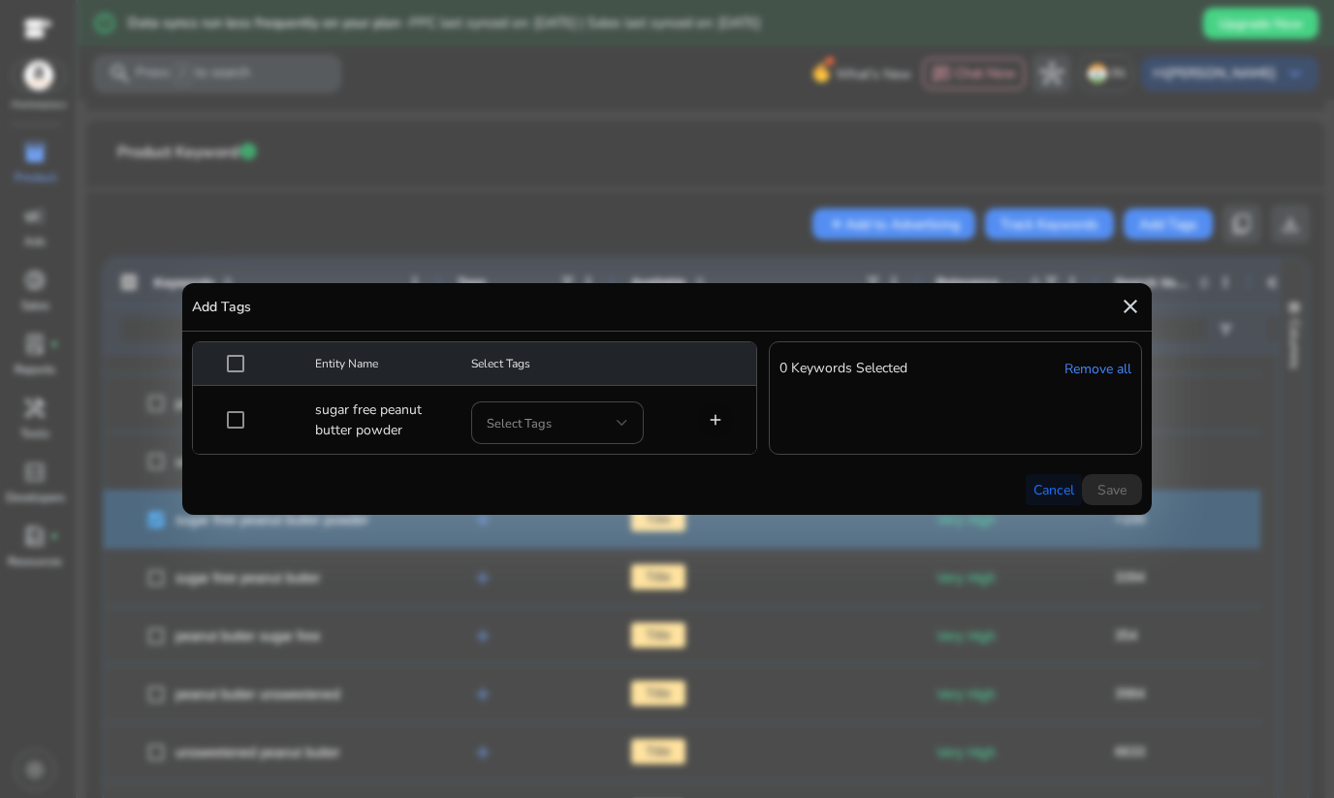
click at [1044, 482] on span "Cancel" at bounding box center [1053, 490] width 41 height 20
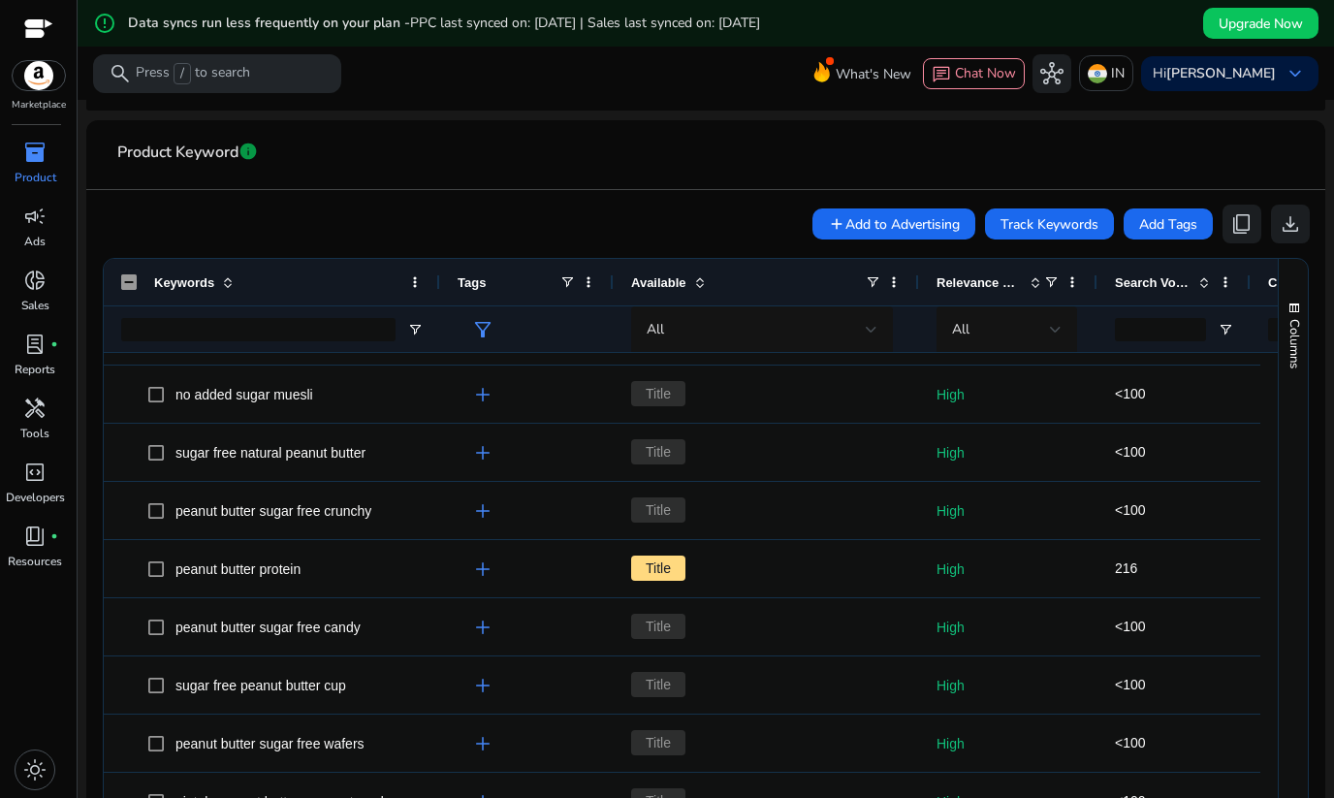
scroll to position [1582, 0]
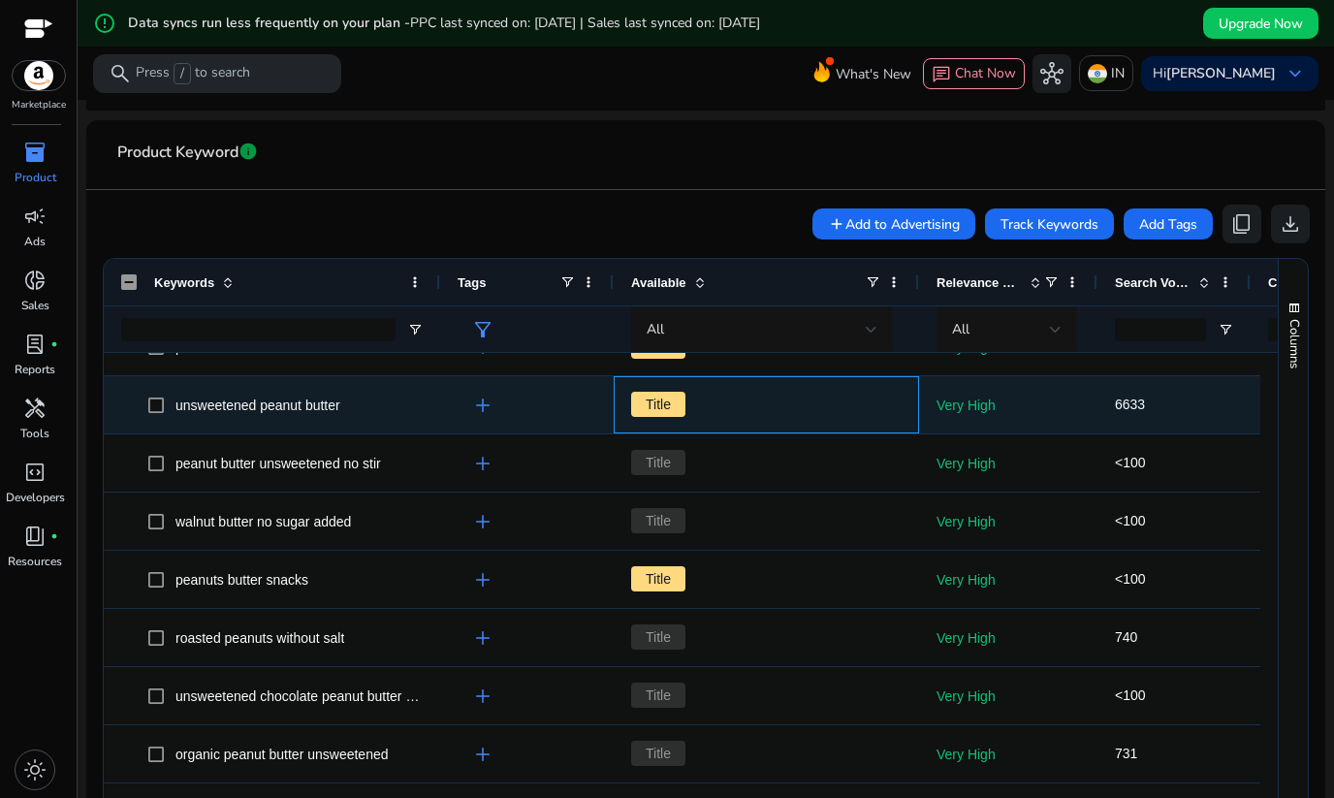
click at [649, 405] on span "Title" at bounding box center [658, 404] width 54 height 25
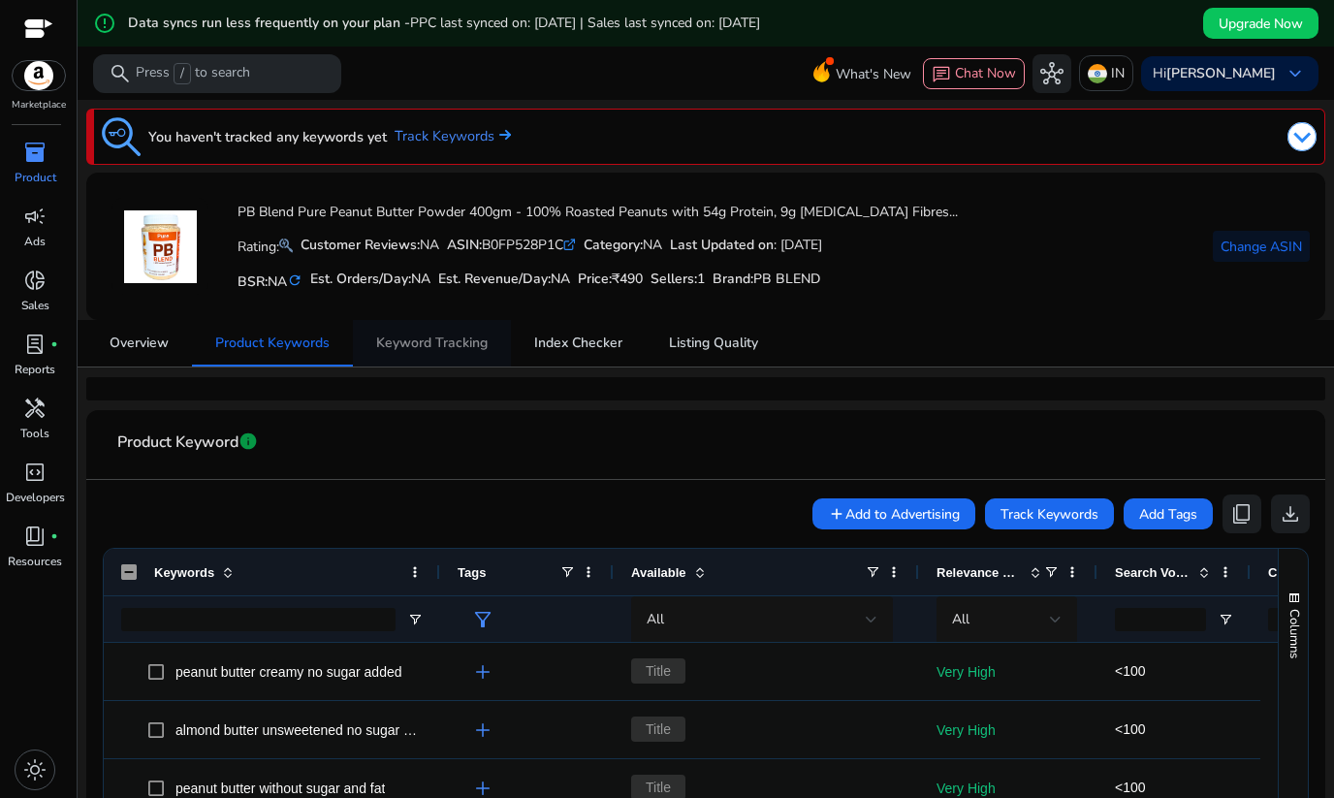
click at [403, 348] on span "Keyword Tracking" at bounding box center [431, 343] width 111 height 14
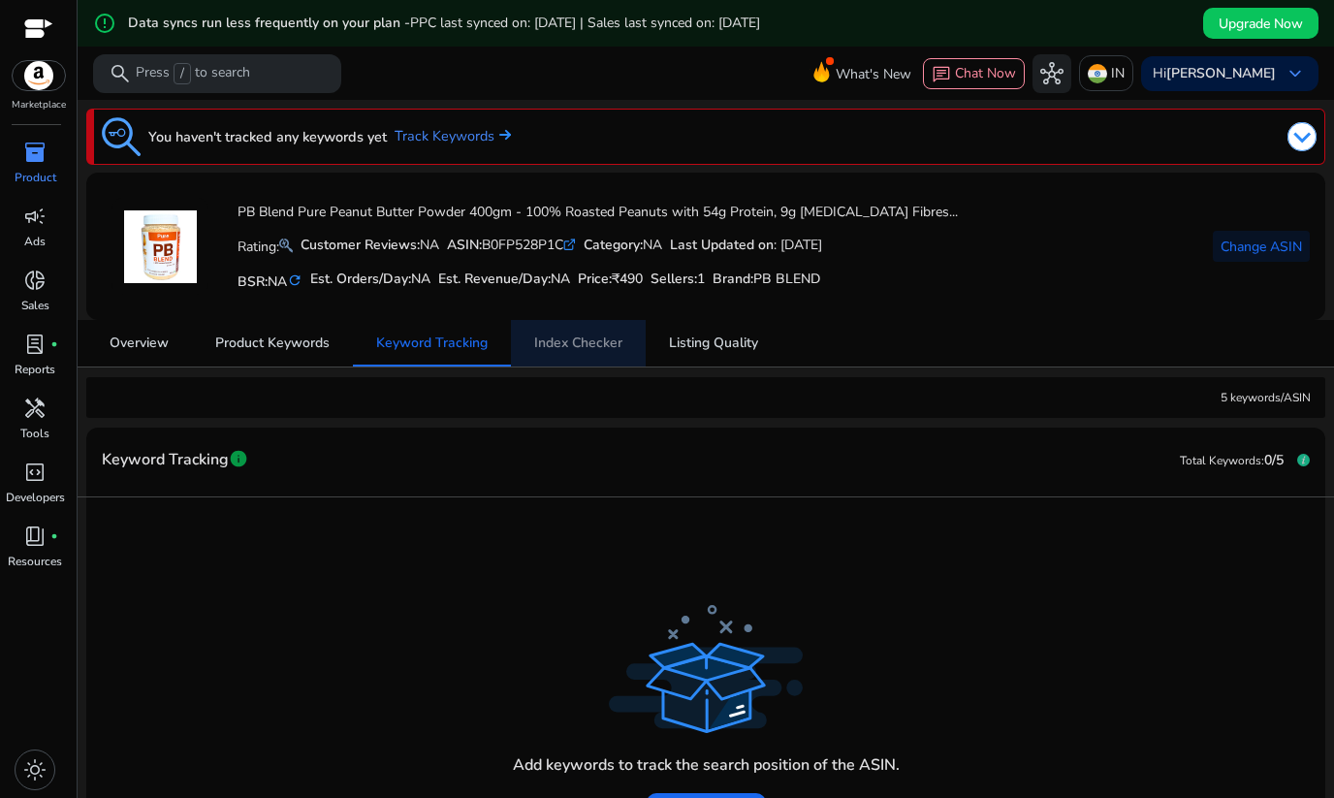
click at [580, 340] on span "Index Checker" at bounding box center [578, 343] width 88 height 14
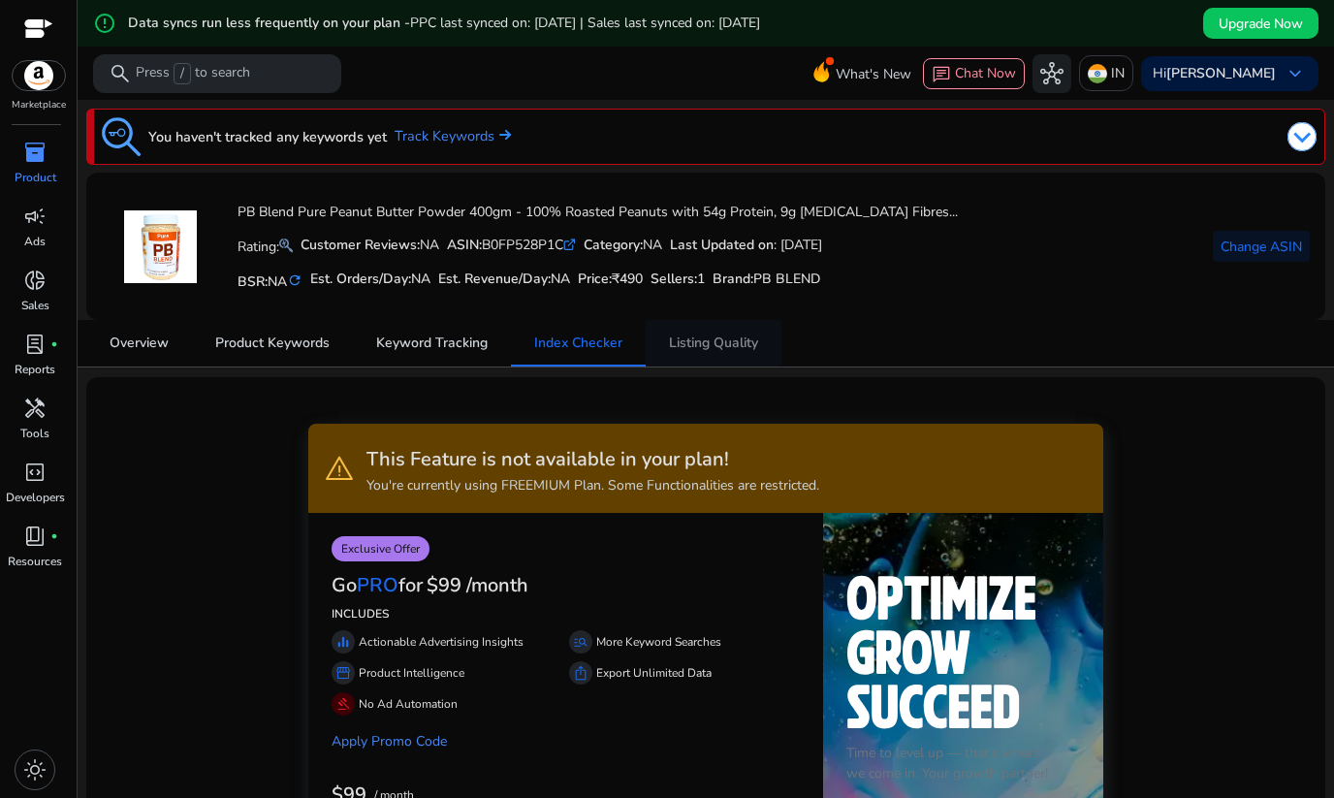
click at [771, 332] on link "Listing Quality" at bounding box center [714, 343] width 136 height 47
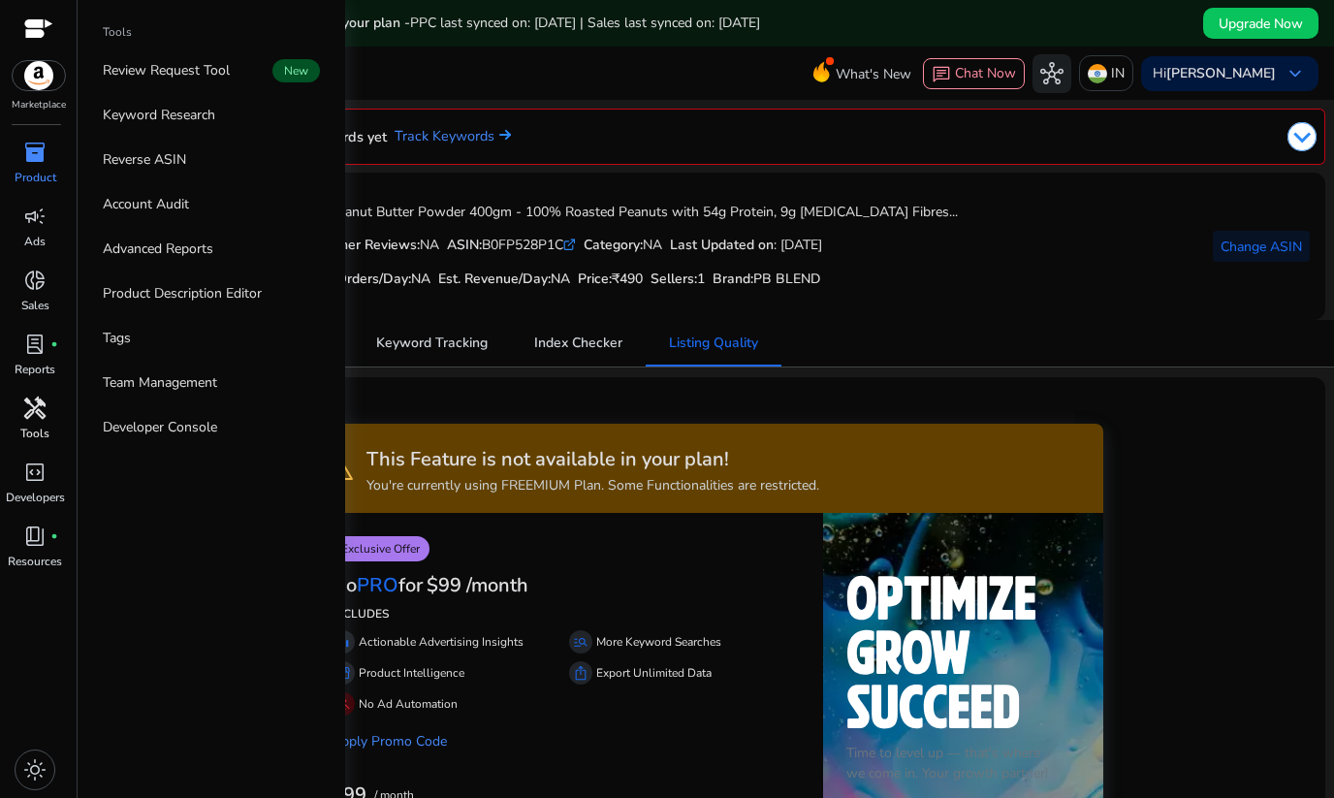
click at [39, 393] on div "handyman" at bounding box center [35, 408] width 54 height 31
